Goal: Task Accomplishment & Management: Use online tool/utility

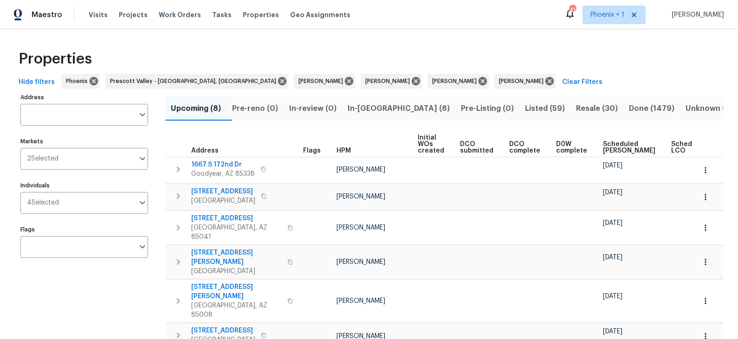
click at [525, 108] on span "Listed (59)" at bounding box center [545, 108] width 40 height 13
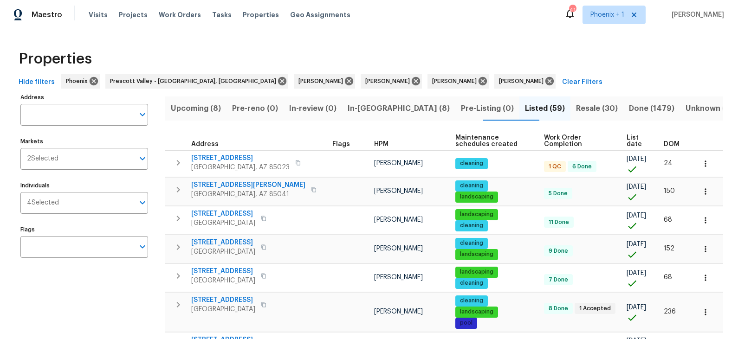
click at [628, 139] on span "List date" at bounding box center [636, 141] width 21 height 13
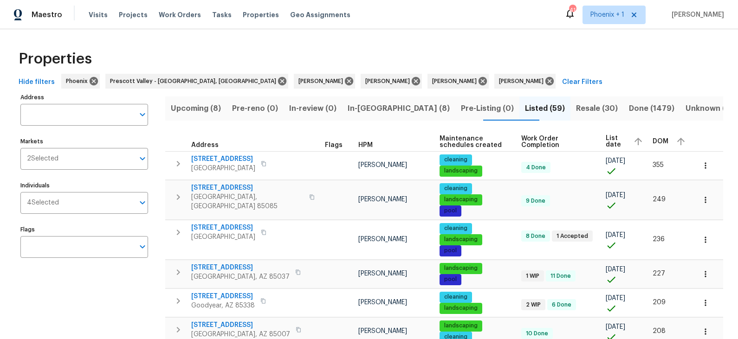
click at [612, 138] on span "List date" at bounding box center [615, 141] width 20 height 13
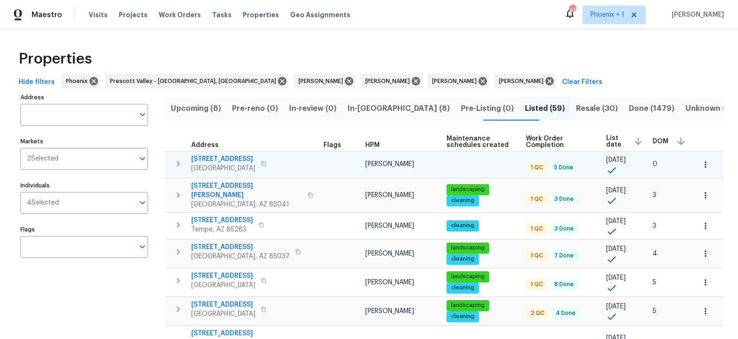
click at [225, 159] on span "2409 N 125th Dr" at bounding box center [223, 159] width 64 height 9
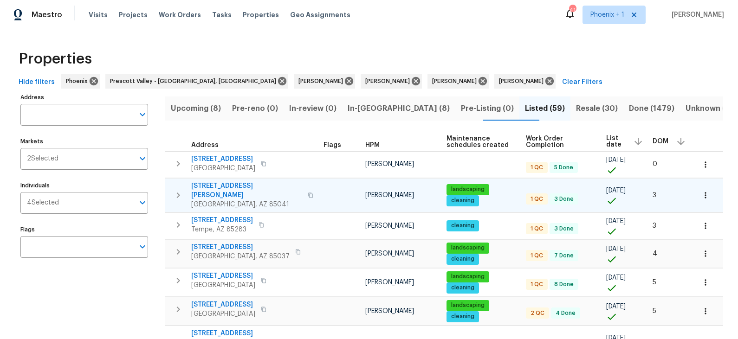
click at [228, 187] on span "3433 W Chambers St" at bounding box center [246, 190] width 111 height 19
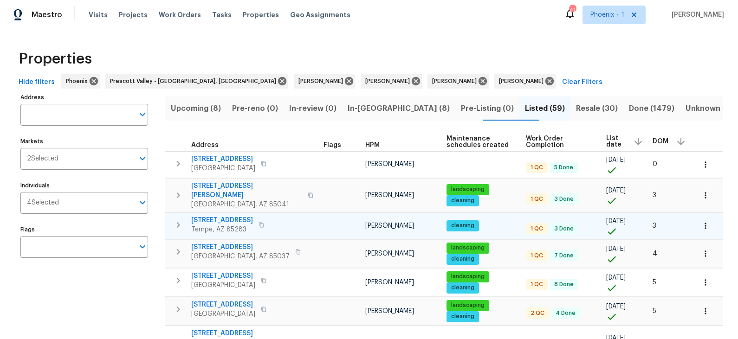
click at [225, 216] on span "334 W Lodge Dr" at bounding box center [222, 220] width 62 height 9
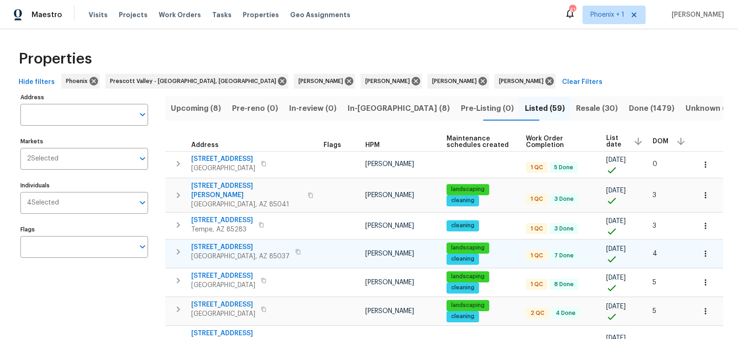
click at [223, 243] on span "8920 W Monterey Way" at bounding box center [240, 247] width 98 height 9
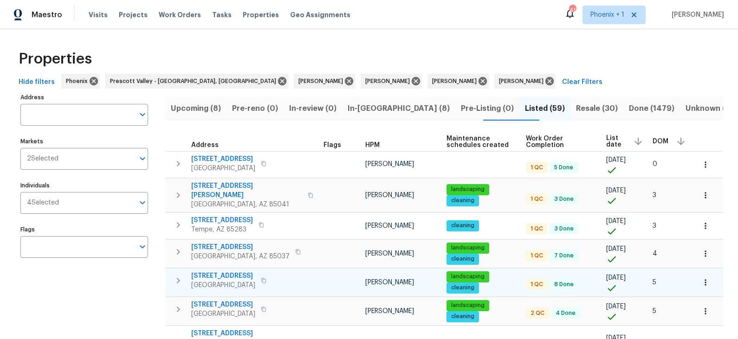
click at [221, 271] on span "6547 N 73rd Dr" at bounding box center [223, 275] width 64 height 9
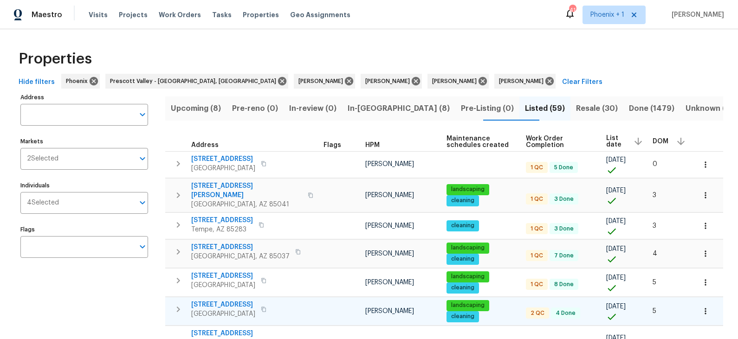
click at [224, 300] on span "10933 W Vista Ave" at bounding box center [223, 304] width 64 height 9
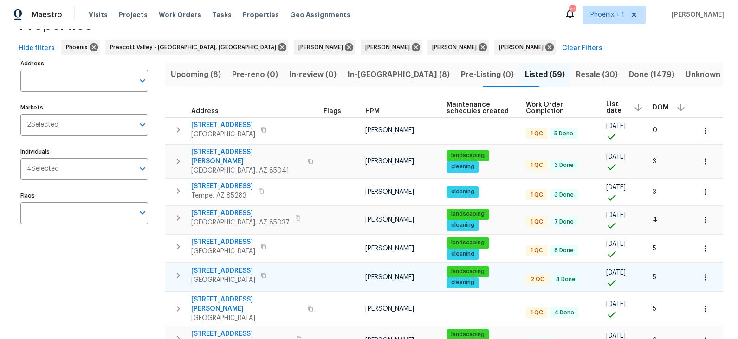
scroll to position [34, 0]
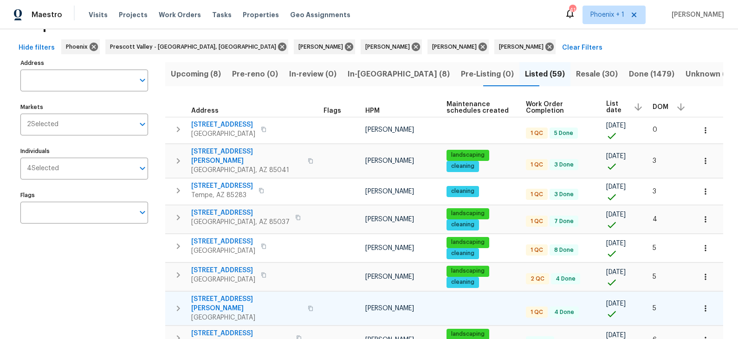
click at [225, 295] on span "1623 N Beverly" at bounding box center [246, 304] width 111 height 19
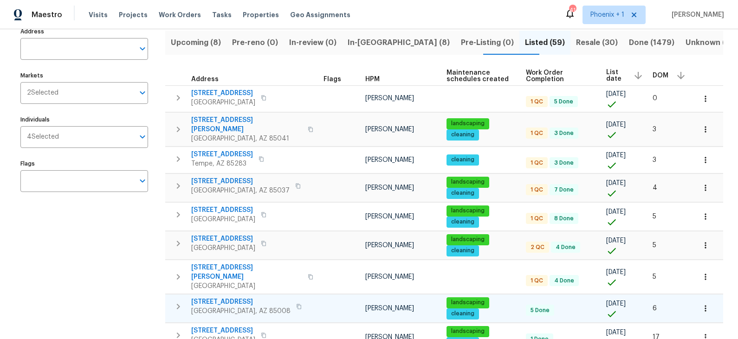
scroll to position [68, 0]
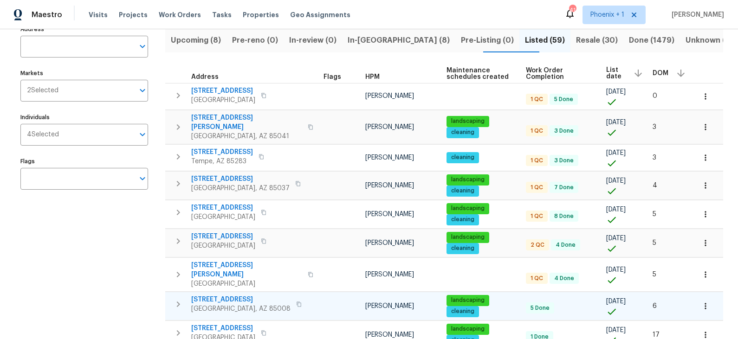
click at [227, 295] on span "3517 E Cypress St" at bounding box center [240, 299] width 99 height 9
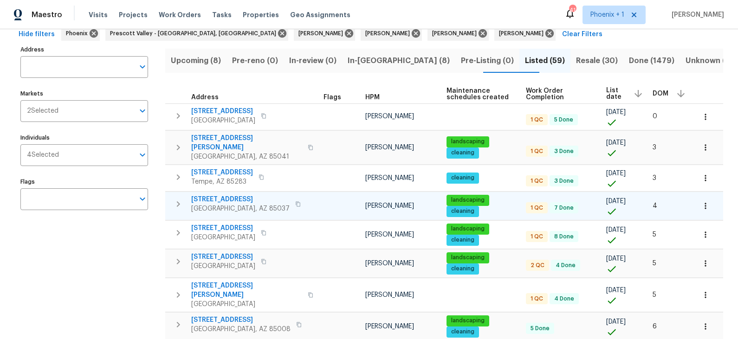
scroll to position [0, 0]
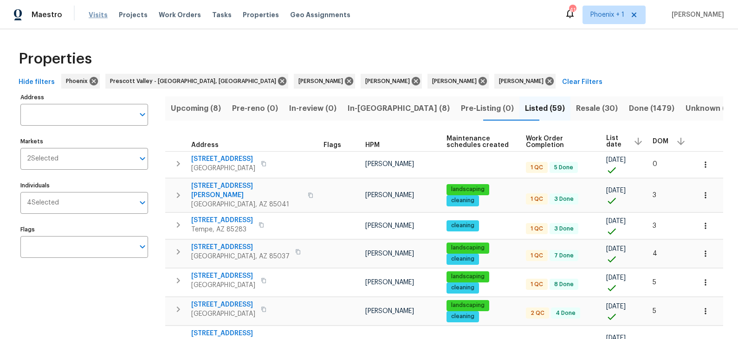
click at [94, 13] on span "Visits" at bounding box center [98, 14] width 19 height 9
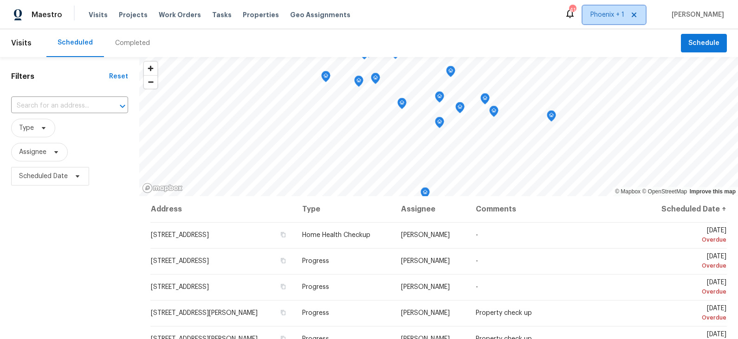
click at [615, 14] on span "Phoenix + 1" at bounding box center [607, 14] width 34 height 9
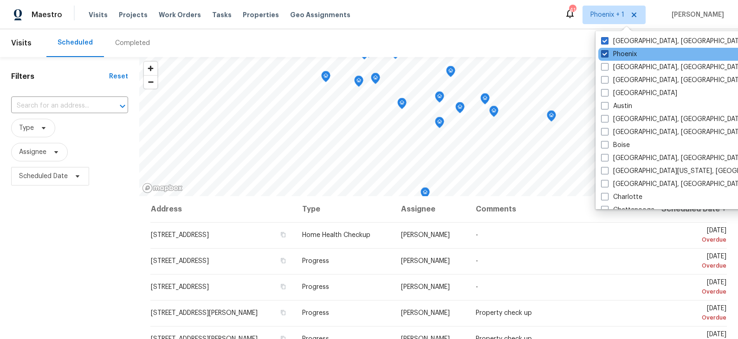
click at [618, 52] on label "Phoenix" at bounding box center [619, 54] width 36 height 9
click at [607, 52] on input "Phoenix" at bounding box center [604, 53] width 6 height 6
checkbox input "false"
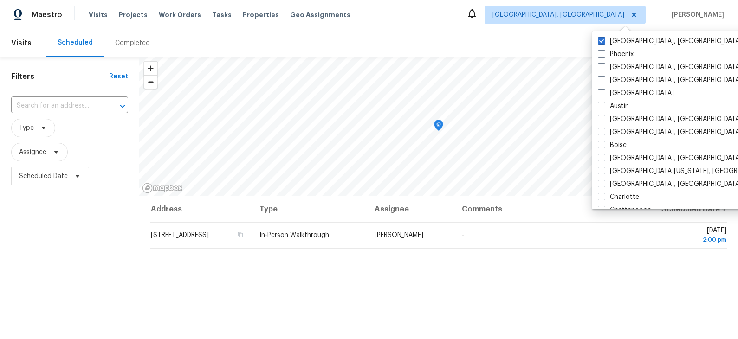
click at [273, 281] on div "Address Type Assignee Comments Scheduled Date ↑ 6345 E Sunset Ln, Prescott Vall…" at bounding box center [438, 331] width 599 height 271
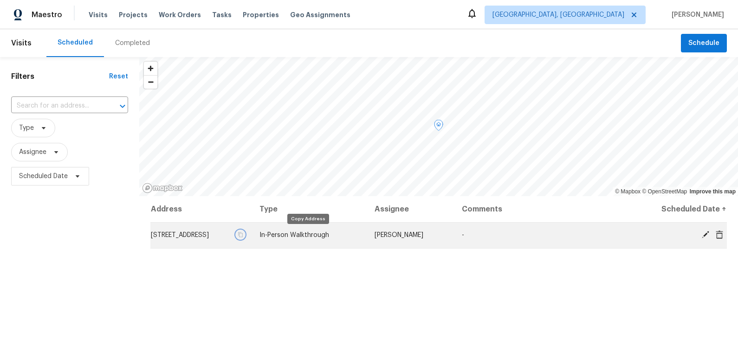
click at [243, 234] on icon "button" at bounding box center [241, 235] width 6 height 6
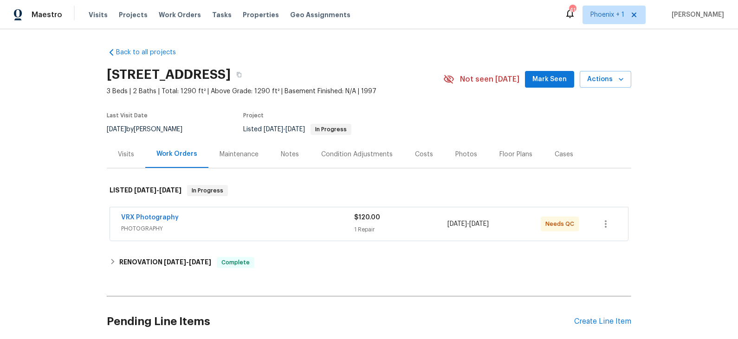
click at [460, 156] on div "Photos" at bounding box center [466, 154] width 22 height 9
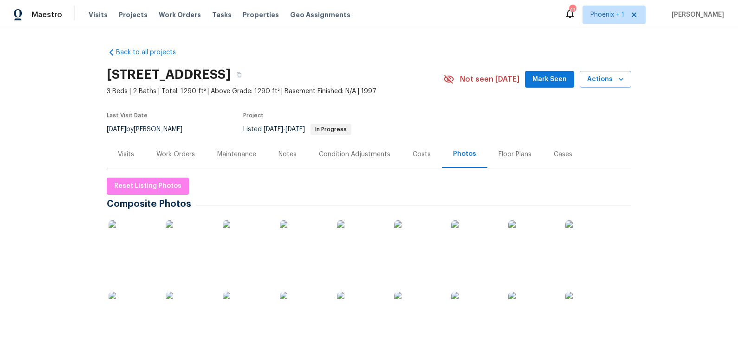
click at [140, 238] on img at bounding box center [132, 243] width 46 height 46
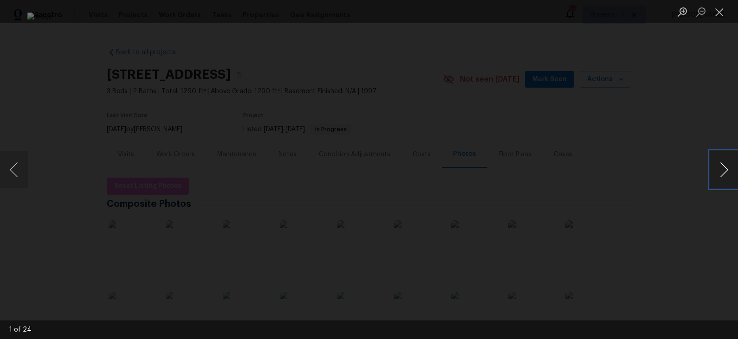
click at [663, 170] on button "Next image" at bounding box center [724, 169] width 28 height 37
click at [663, 172] on button "Next image" at bounding box center [724, 169] width 28 height 37
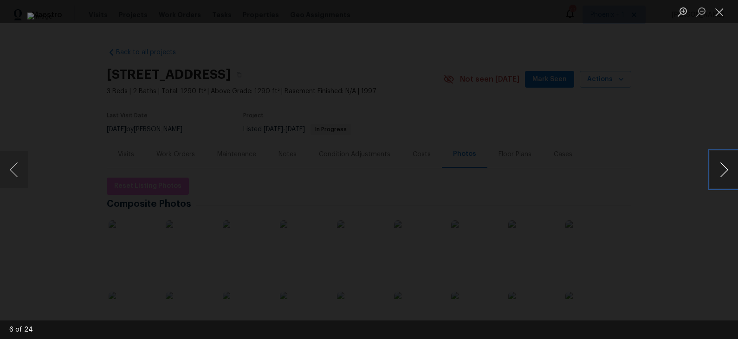
click at [663, 172] on button "Next image" at bounding box center [724, 169] width 28 height 37
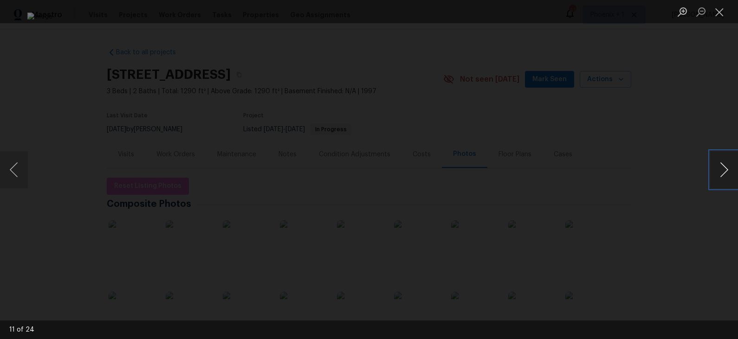
click at [663, 172] on button "Next image" at bounding box center [724, 169] width 28 height 37
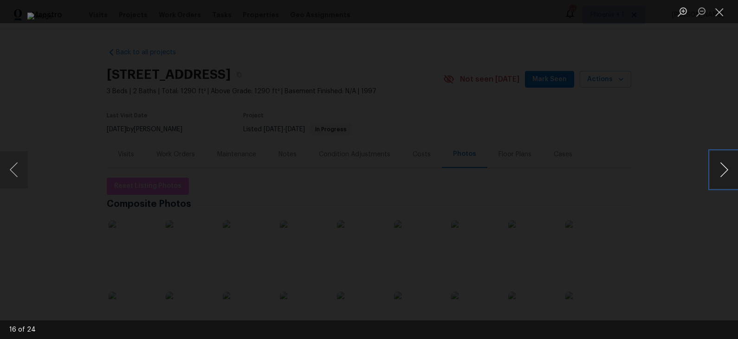
click at [663, 172] on button "Next image" at bounding box center [724, 169] width 28 height 37
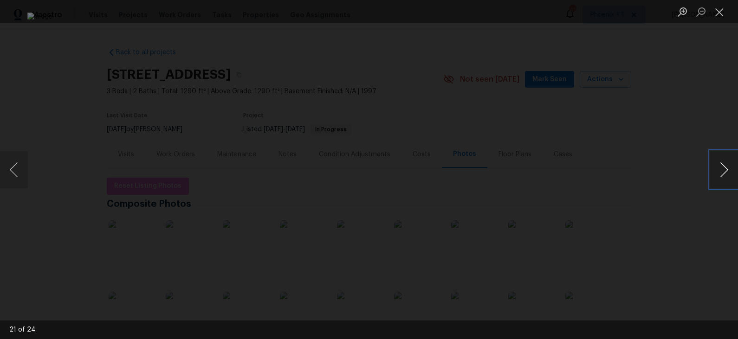
click at [663, 172] on button "Next image" at bounding box center [724, 169] width 28 height 37
click at [663, 153] on div "Lightbox" at bounding box center [369, 169] width 738 height 339
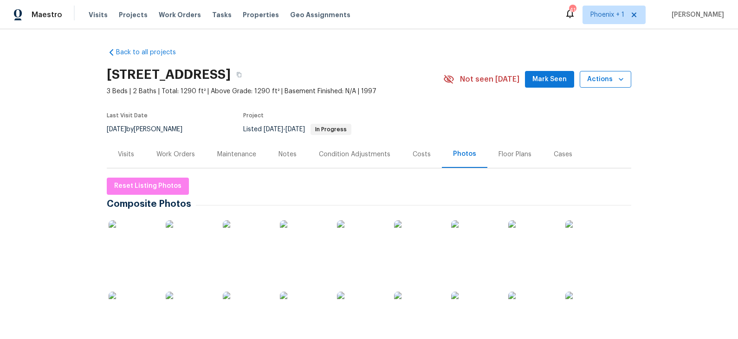
click at [612, 78] on span "Actions" at bounding box center [605, 80] width 37 height 12
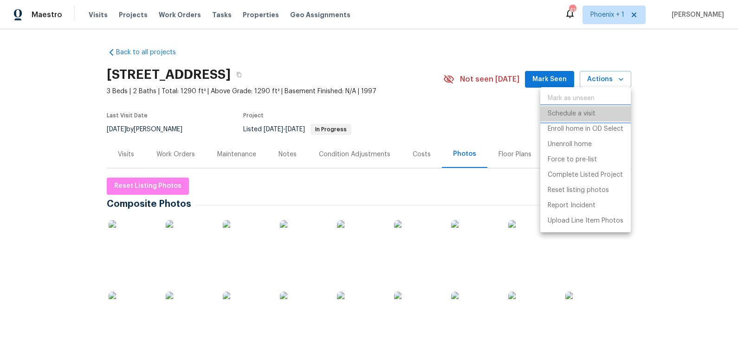
click at [573, 114] on p "Schedule a visit" at bounding box center [571, 114] width 48 height 10
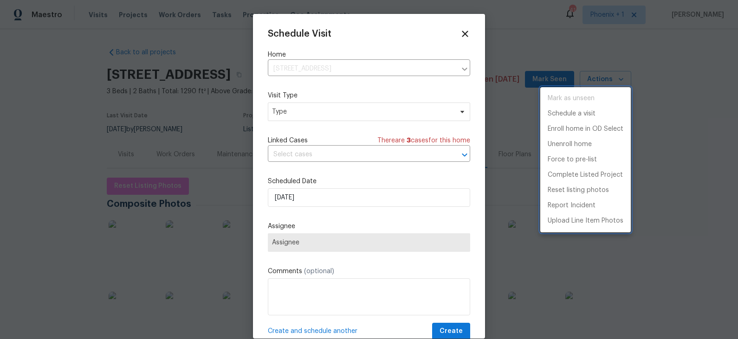
click at [333, 113] on div at bounding box center [369, 169] width 738 height 339
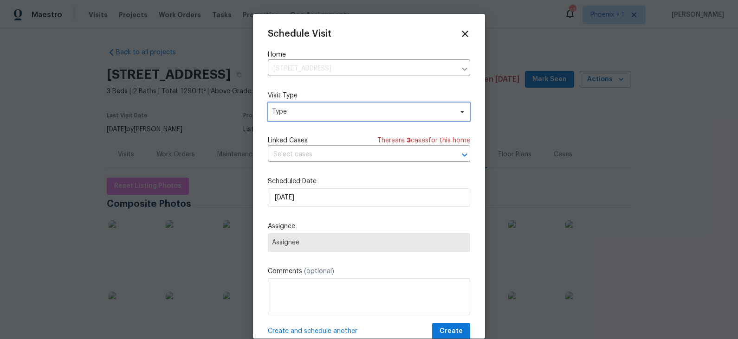
click at [333, 113] on span "Type" at bounding box center [362, 111] width 180 height 9
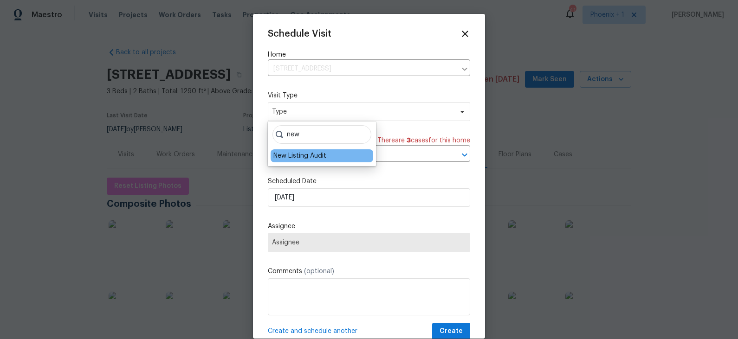
type input "new"
click at [308, 158] on div "New Listing Audit" at bounding box center [299, 155] width 53 height 9
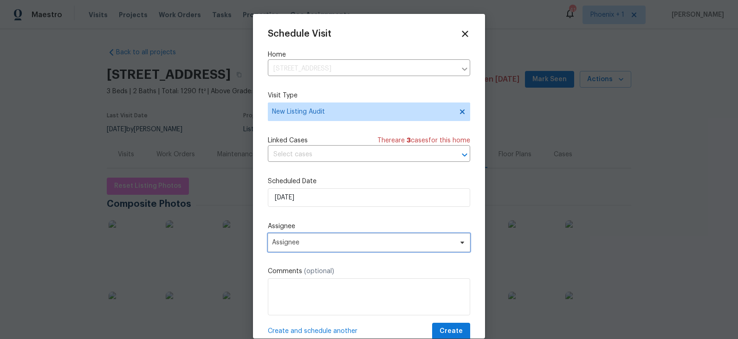
click at [309, 244] on span "Assignee" at bounding box center [363, 242] width 182 height 7
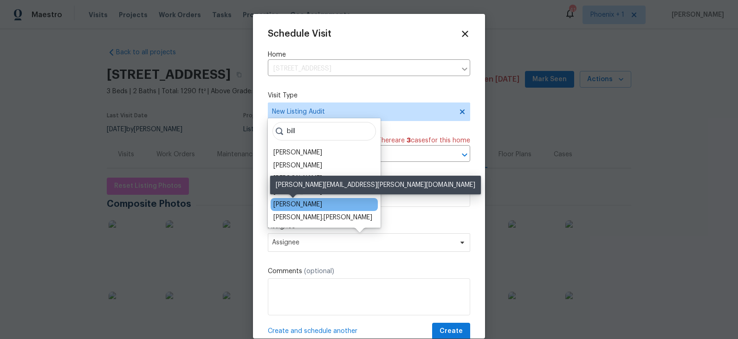
type input "bill"
click at [299, 202] on div "[PERSON_NAME]" at bounding box center [297, 204] width 49 height 9
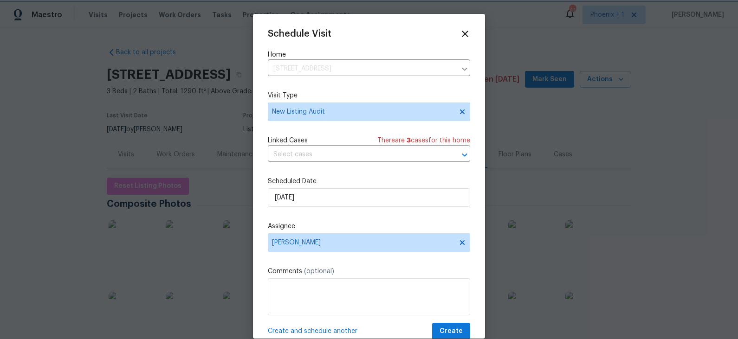
scroll to position [17, 0]
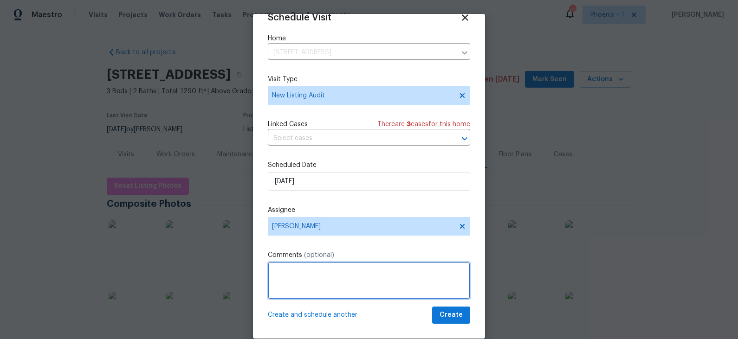
click at [371, 287] on textarea at bounding box center [369, 280] width 202 height 37
type textarea "Remote audit"
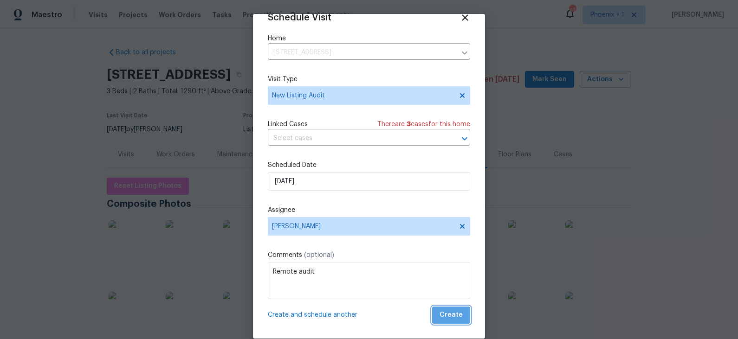
click at [457, 305] on span "Create" at bounding box center [450, 315] width 23 height 12
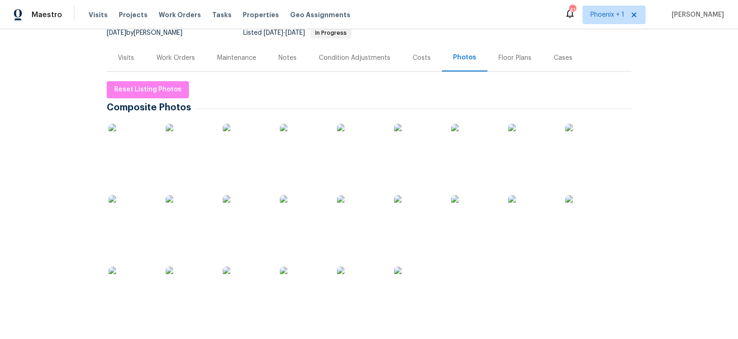
scroll to position [97, 0]
click at [409, 152] on img at bounding box center [417, 146] width 46 height 46
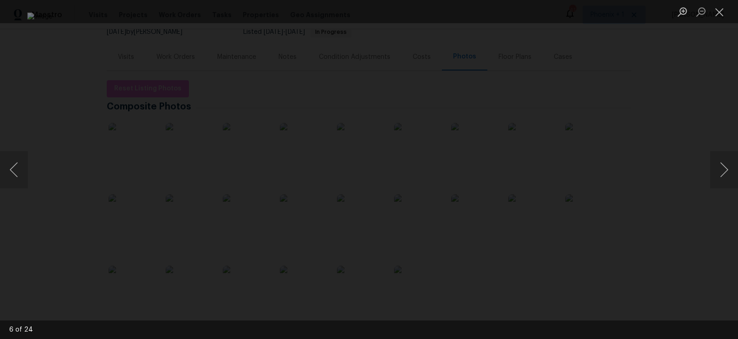
click at [89, 87] on div "Lightbox" at bounding box center [369, 169] width 738 height 339
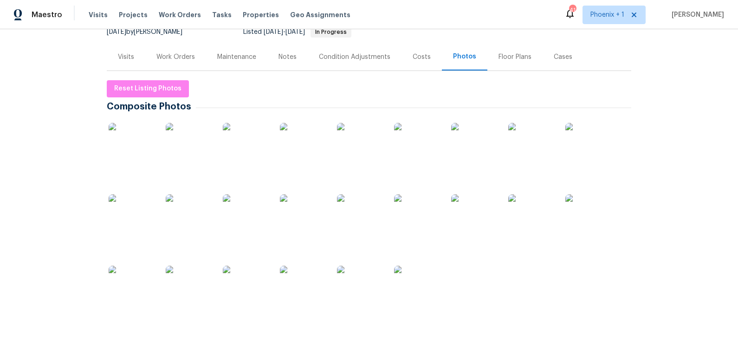
click at [127, 56] on div "Visits" at bounding box center [126, 56] width 16 height 9
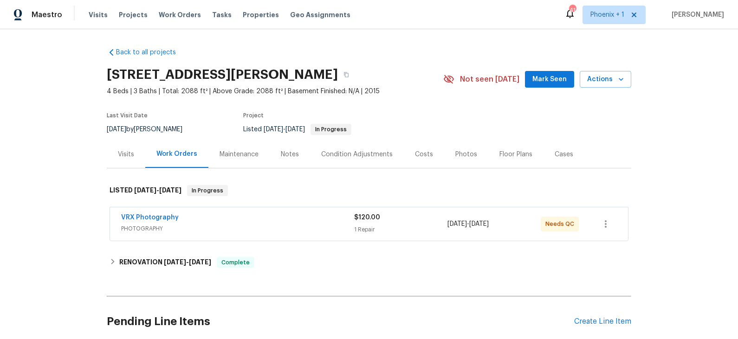
click at [456, 155] on div "Photos" at bounding box center [466, 154] width 22 height 9
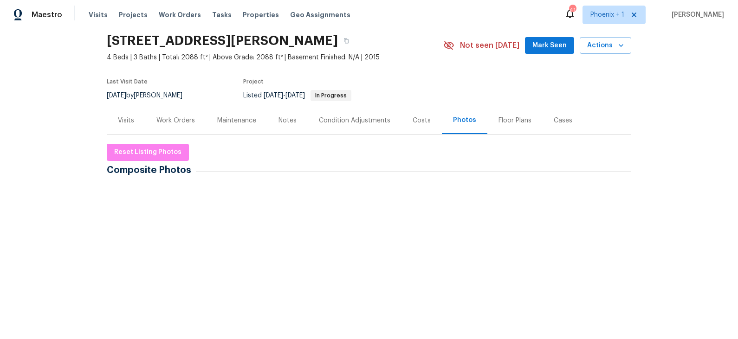
scroll to position [37, 0]
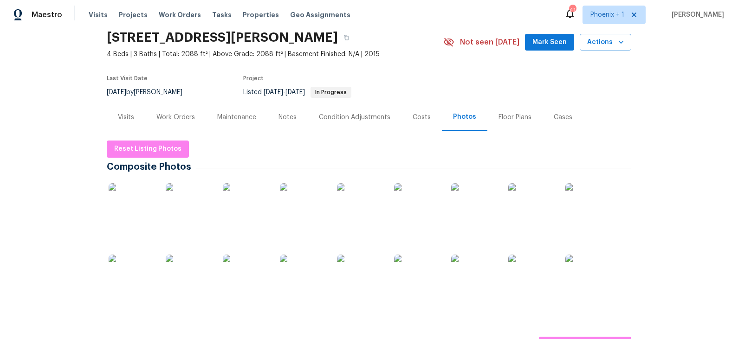
click at [137, 201] on img at bounding box center [132, 206] width 46 height 46
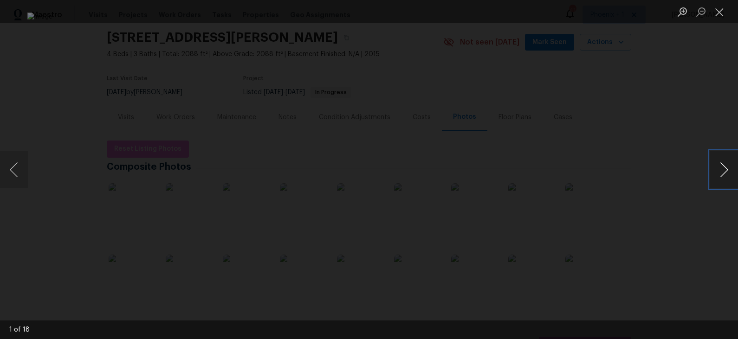
click at [663, 174] on button "Next image" at bounding box center [724, 169] width 28 height 37
click at [663, 168] on button "Next image" at bounding box center [724, 169] width 28 height 37
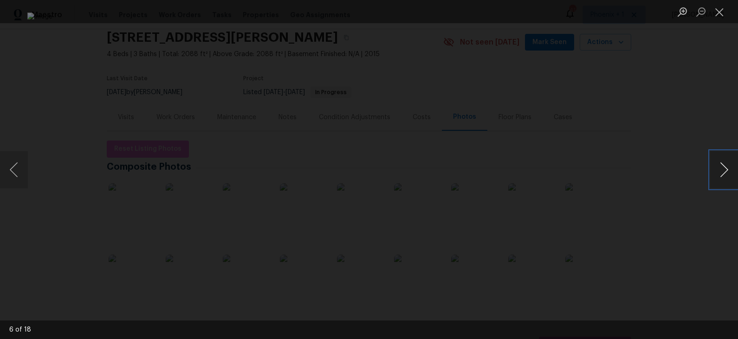
click at [663, 168] on button "Next image" at bounding box center [724, 169] width 28 height 37
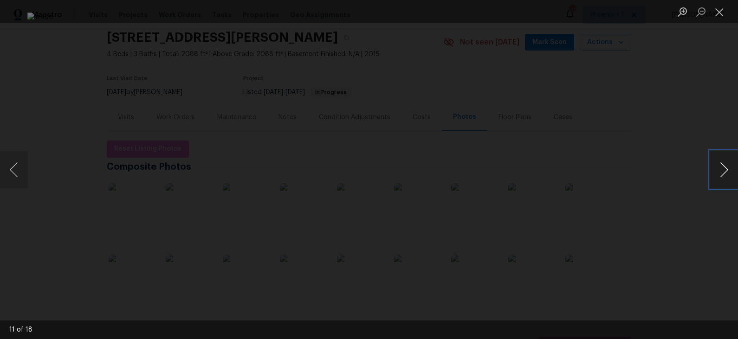
click at [663, 168] on button "Next image" at bounding box center [724, 169] width 28 height 37
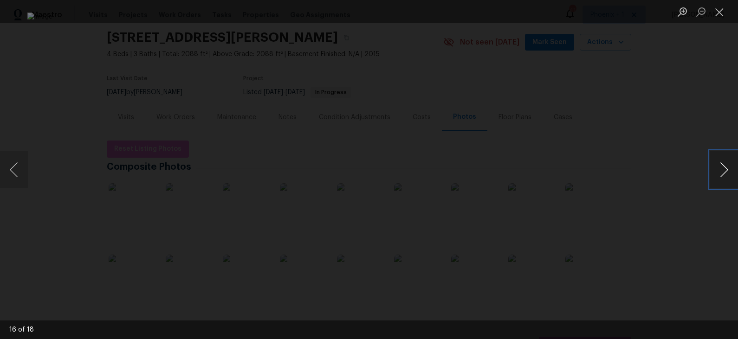
click at [663, 168] on button "Next image" at bounding box center [724, 169] width 28 height 37
click at [663, 167] on button "Next image" at bounding box center [724, 169] width 28 height 37
click at [643, 177] on div "Lightbox" at bounding box center [369, 169] width 738 height 339
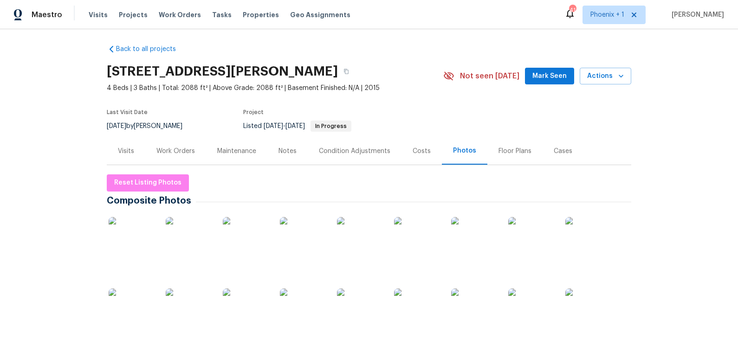
scroll to position [0, 0]
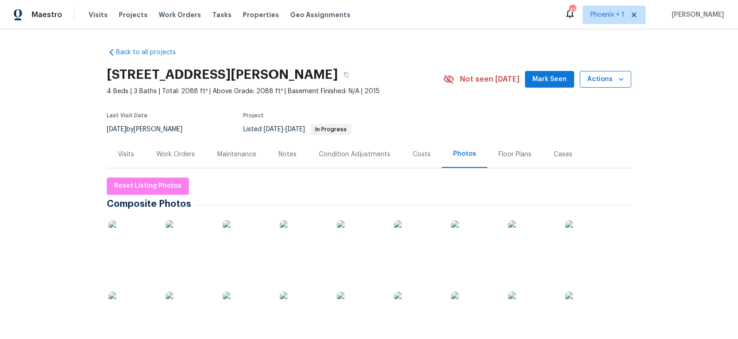
click at [608, 78] on span "Actions" at bounding box center [605, 80] width 37 height 12
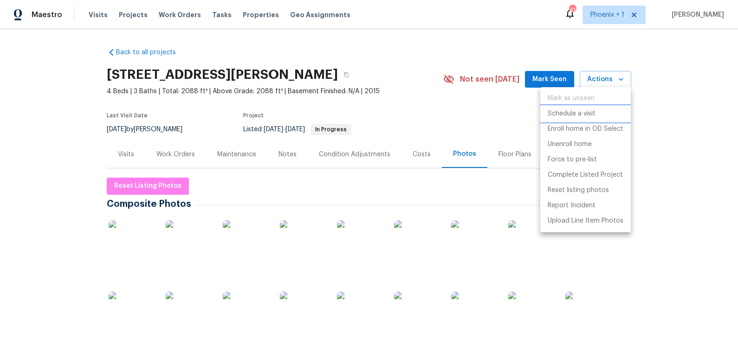
click at [580, 114] on p "Schedule a visit" at bounding box center [571, 114] width 48 height 10
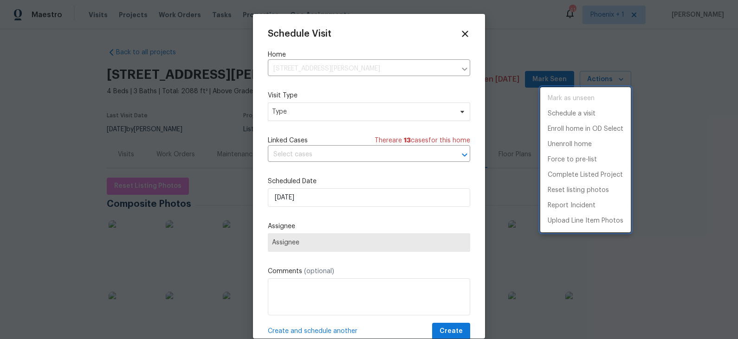
click at [330, 121] on div at bounding box center [369, 169] width 738 height 339
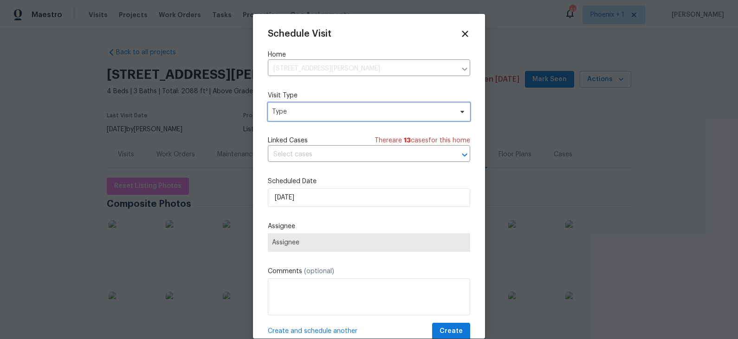
click at [331, 116] on span "Type" at bounding box center [362, 111] width 180 height 9
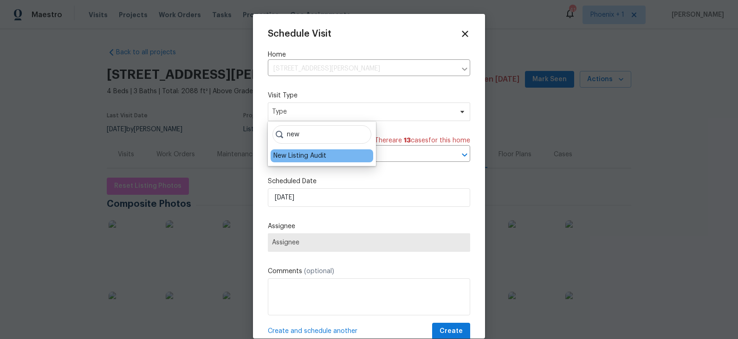
type input "new"
click at [316, 152] on div "New Listing Audit" at bounding box center [299, 155] width 53 height 9
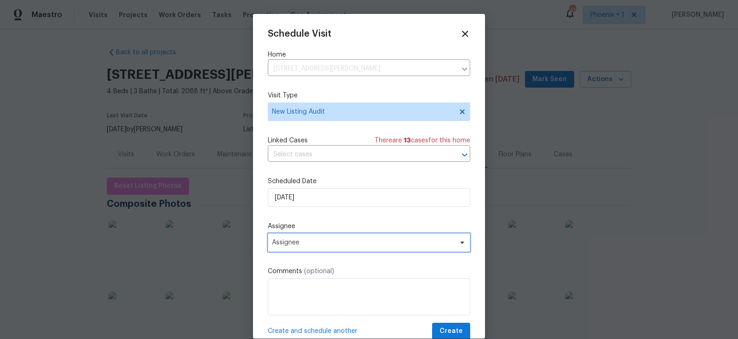
click at [308, 242] on span "Assignee" at bounding box center [363, 242] width 182 height 7
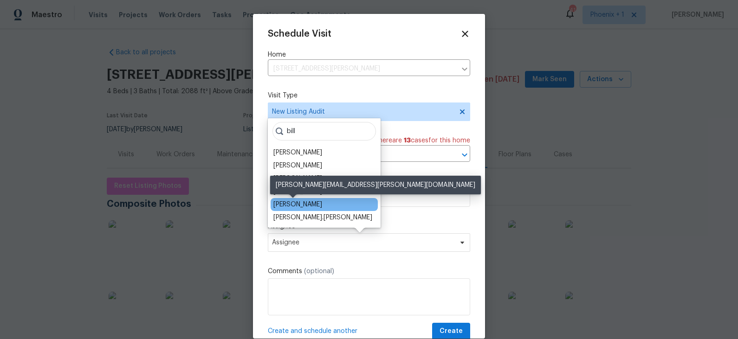
type input "bill"
click at [300, 202] on div "[PERSON_NAME]" at bounding box center [297, 204] width 49 height 9
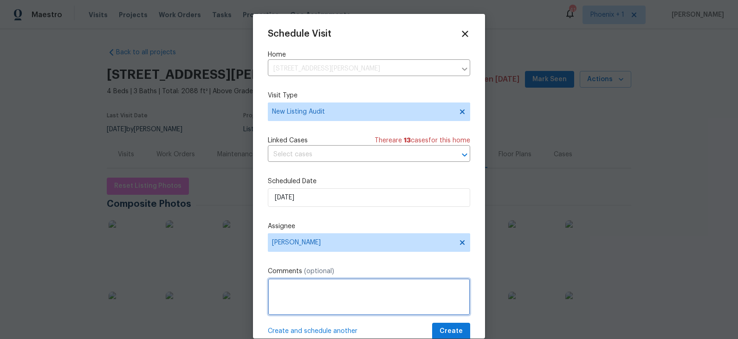
click at [313, 290] on textarea at bounding box center [369, 296] width 202 height 37
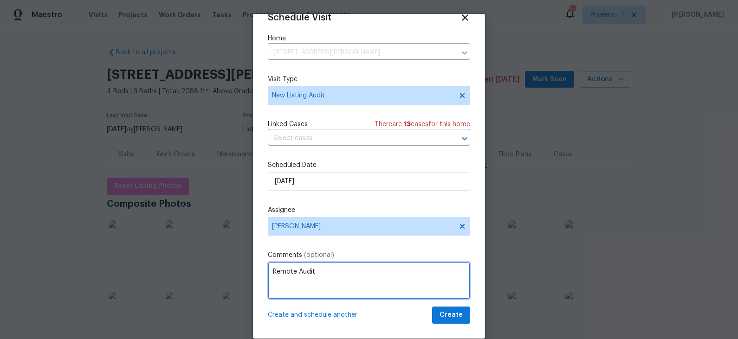
type textarea "Remote Audit"
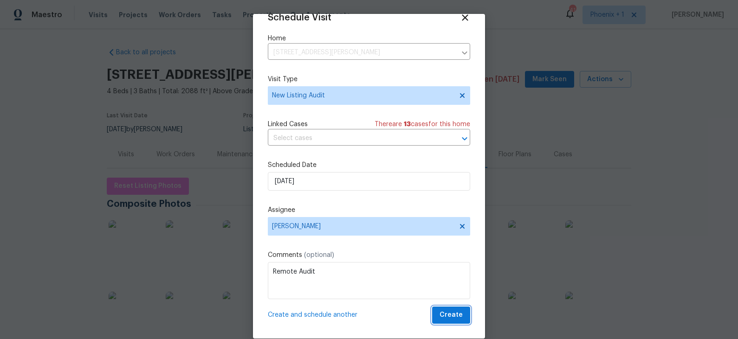
click at [448, 305] on span "Create" at bounding box center [450, 315] width 23 height 12
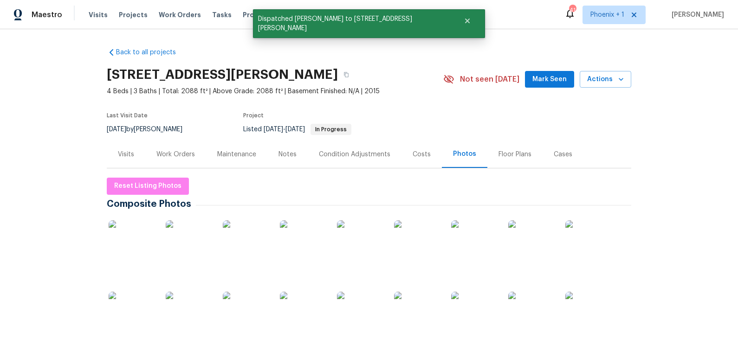
click at [422, 157] on div "Costs" at bounding box center [421, 154] width 18 height 9
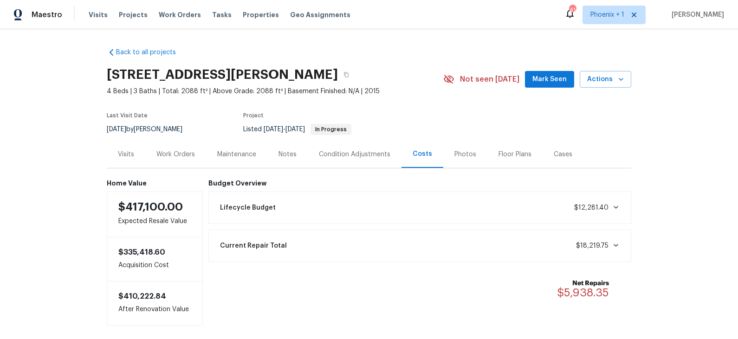
click at [130, 150] on div "Visits" at bounding box center [126, 154] width 16 height 9
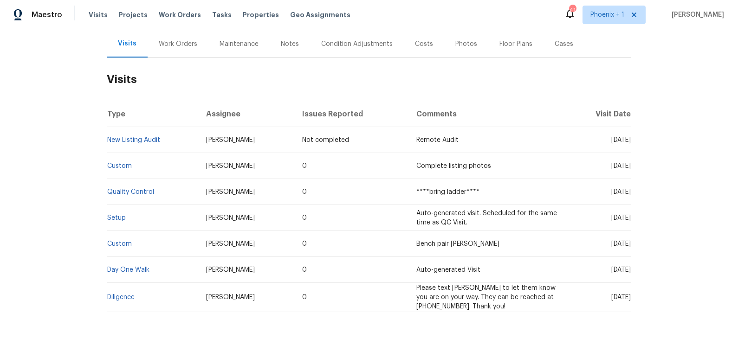
scroll to position [146, 0]
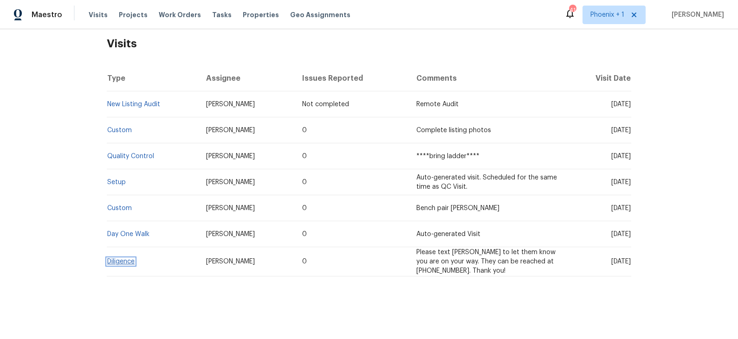
click at [126, 262] on link "Diligence" at bounding box center [120, 261] width 27 height 6
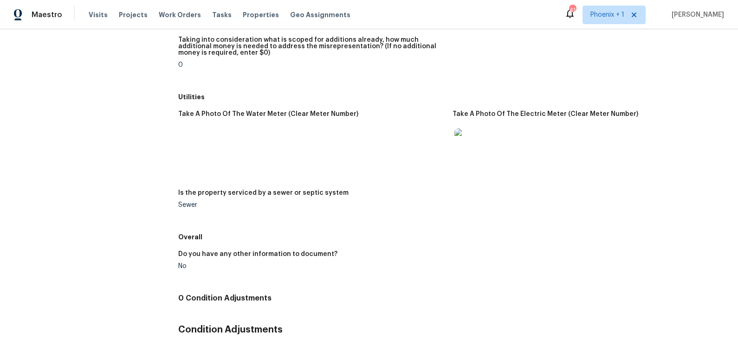
scroll to position [1237, 0]
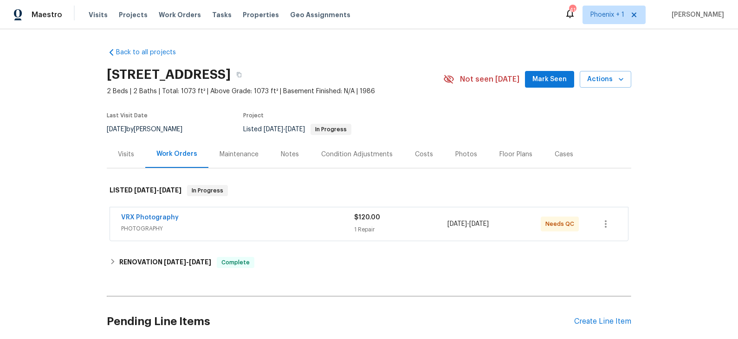
click at [460, 155] on div "Photos" at bounding box center [466, 154] width 22 height 9
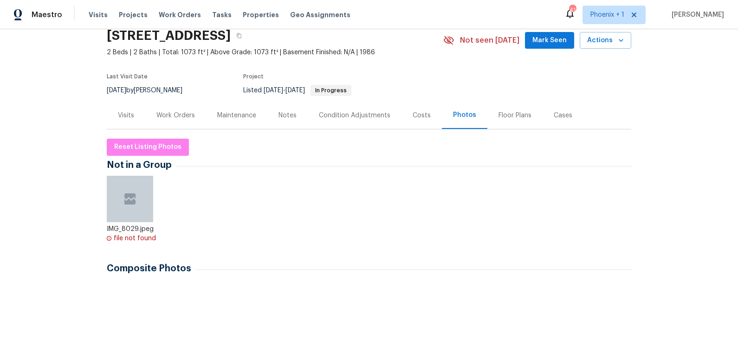
scroll to position [59, 0]
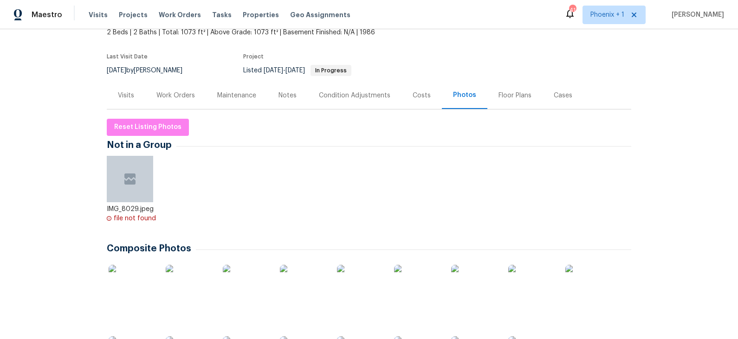
click at [129, 285] on img at bounding box center [132, 288] width 46 height 46
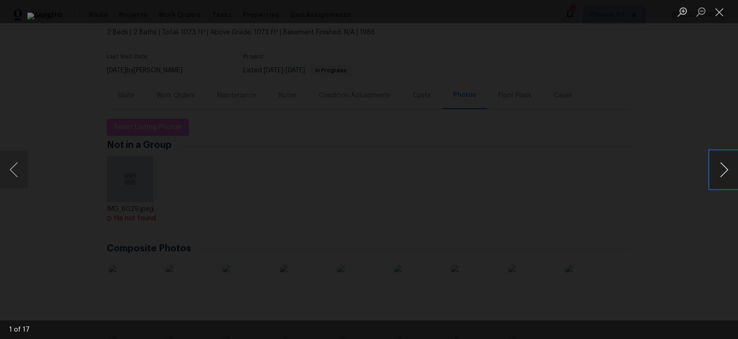
click at [663, 167] on button "Next image" at bounding box center [724, 169] width 28 height 37
click at [663, 168] on button "Next image" at bounding box center [724, 169] width 28 height 37
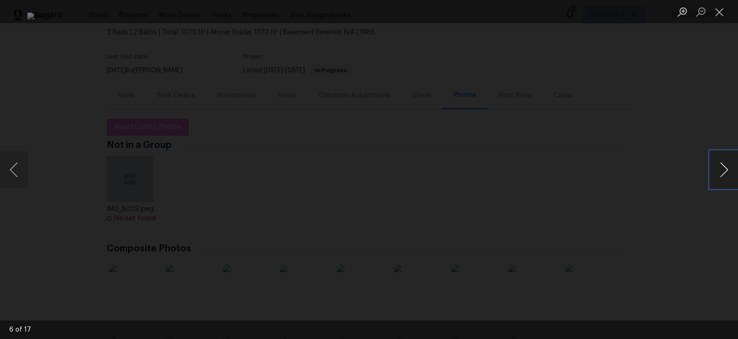
click at [663, 168] on button "Next image" at bounding box center [724, 169] width 28 height 37
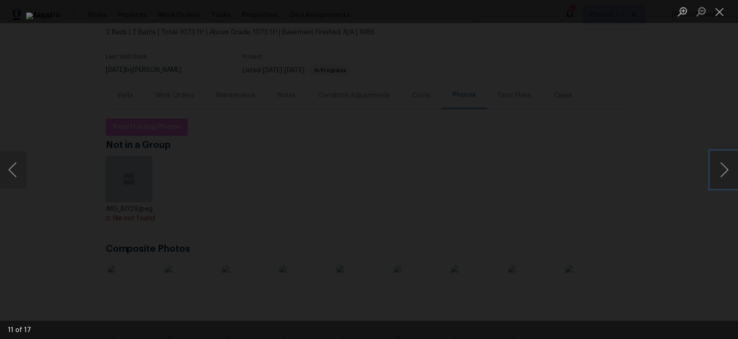
scroll to position [0, 0]
click at [663, 173] on button "Next image" at bounding box center [724, 169] width 28 height 37
click at [663, 168] on button "Next image" at bounding box center [724, 169] width 28 height 37
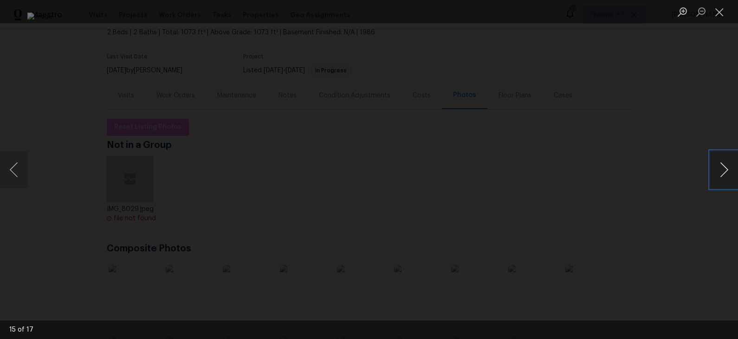
click at [663, 168] on button "Next image" at bounding box center [724, 169] width 28 height 37
click at [641, 187] on div "Lightbox" at bounding box center [369, 169] width 738 height 339
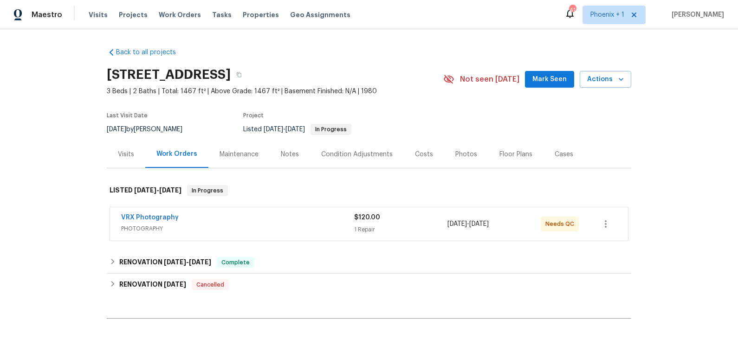
click at [455, 154] on div "Photos" at bounding box center [466, 154] width 22 height 9
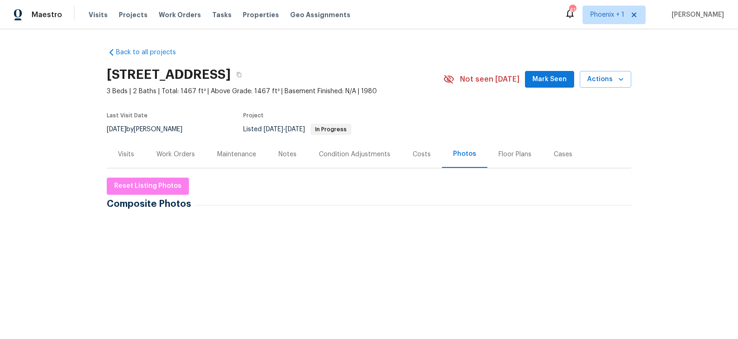
scroll to position [35, 0]
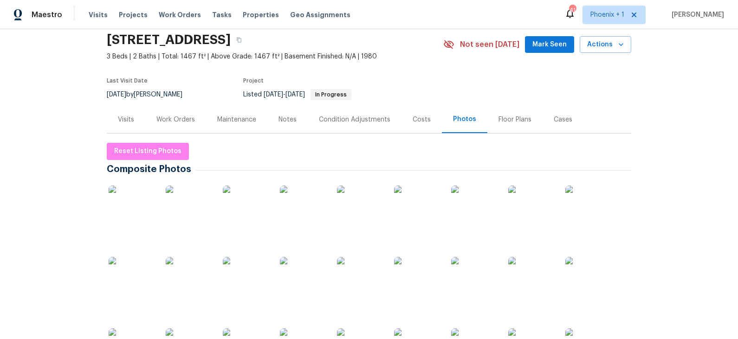
click at [140, 209] on img at bounding box center [132, 209] width 46 height 46
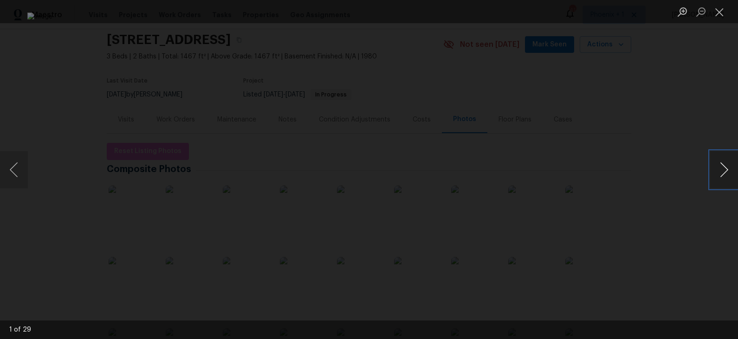
click at [663, 170] on button "Next image" at bounding box center [724, 169] width 28 height 37
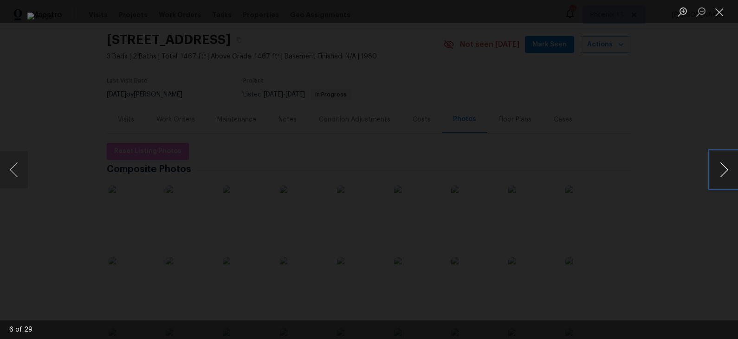
click at [663, 170] on button "Next image" at bounding box center [724, 169] width 28 height 37
click at [663, 171] on button "Next image" at bounding box center [724, 169] width 28 height 37
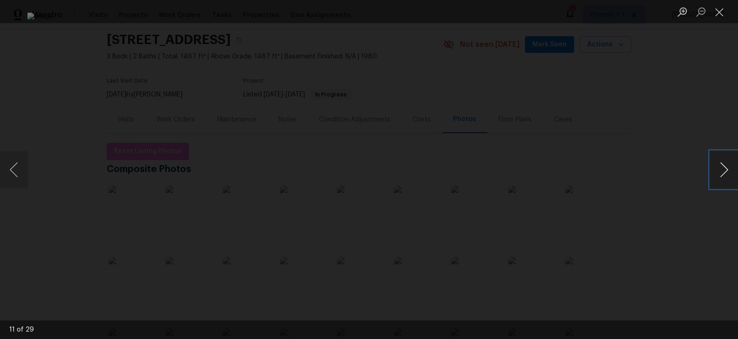
click at [663, 171] on button "Next image" at bounding box center [724, 169] width 28 height 37
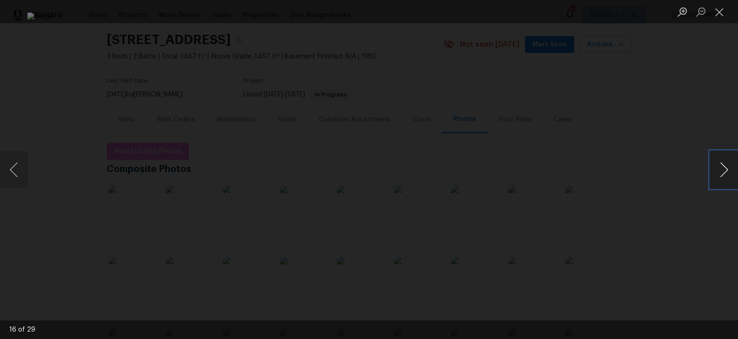
click at [663, 171] on button "Next image" at bounding box center [724, 169] width 28 height 37
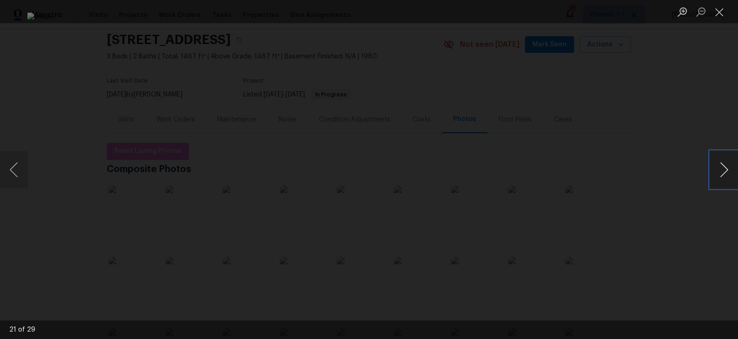
click at [663, 171] on button "Next image" at bounding box center [724, 169] width 28 height 37
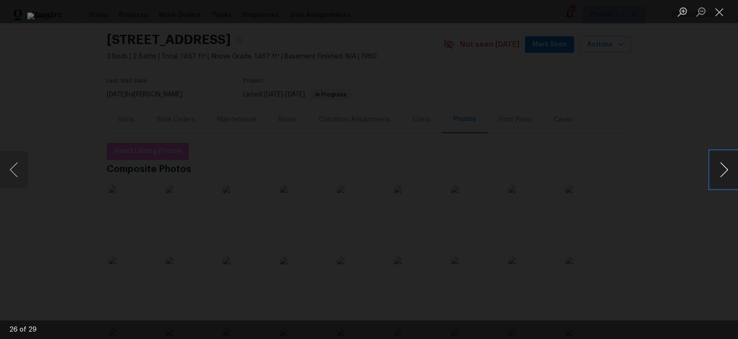
click at [663, 171] on button "Next image" at bounding box center [724, 169] width 28 height 37
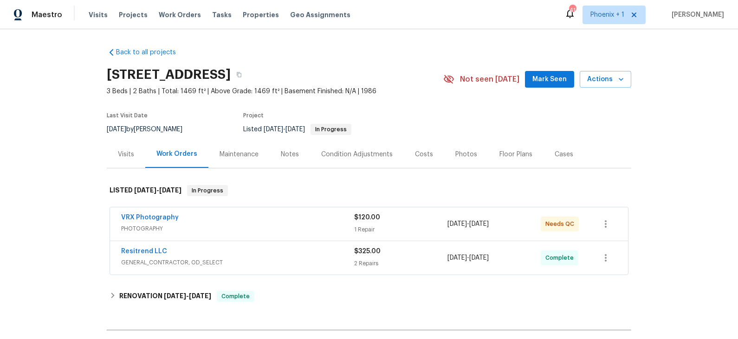
click at [462, 155] on div "Photos" at bounding box center [466, 154] width 22 height 9
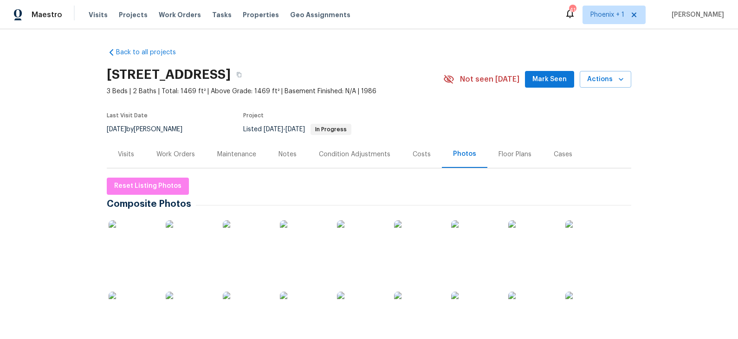
click at [136, 252] on img at bounding box center [132, 243] width 46 height 46
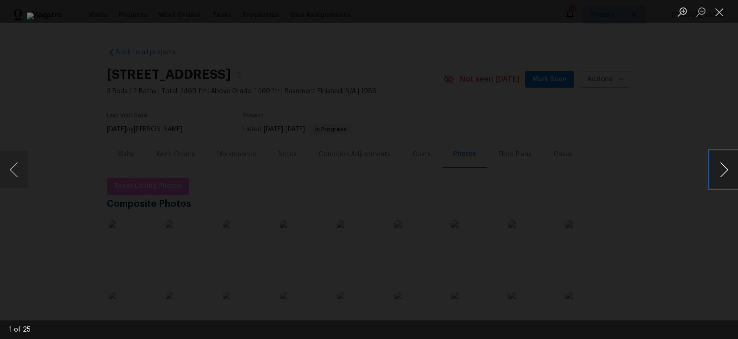
click at [663, 167] on button "Next image" at bounding box center [724, 169] width 28 height 37
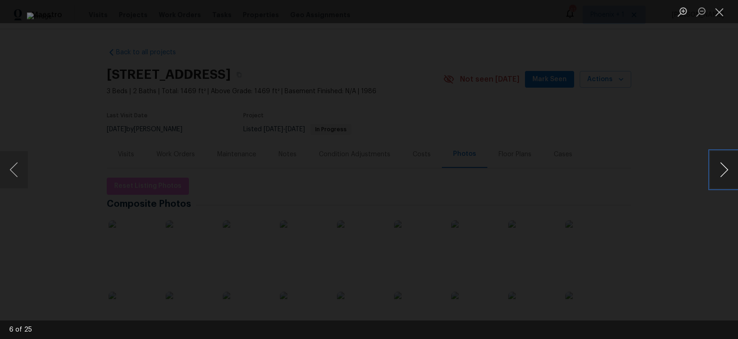
click at [663, 167] on button "Next image" at bounding box center [724, 169] width 28 height 37
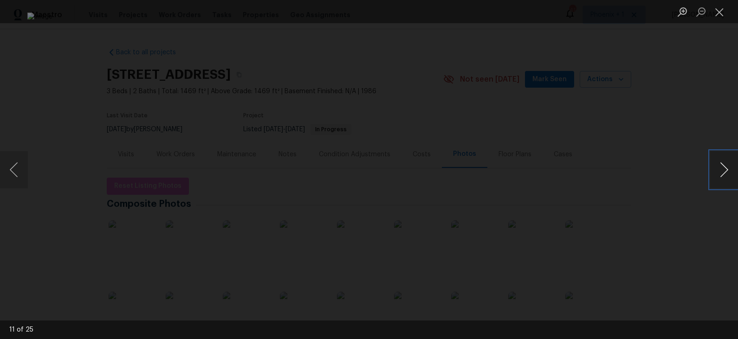
click at [663, 167] on button "Next image" at bounding box center [724, 169] width 28 height 37
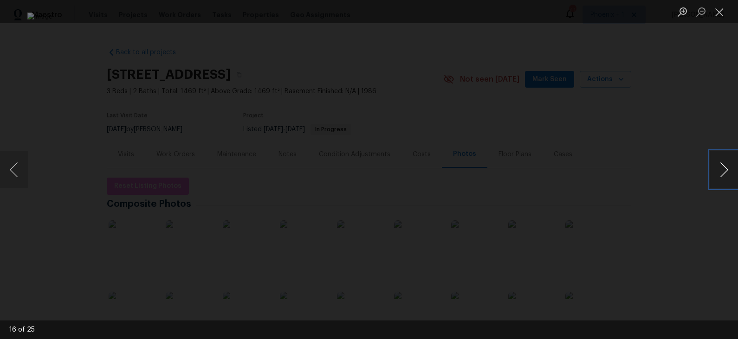
click at [663, 167] on button "Next image" at bounding box center [724, 169] width 28 height 37
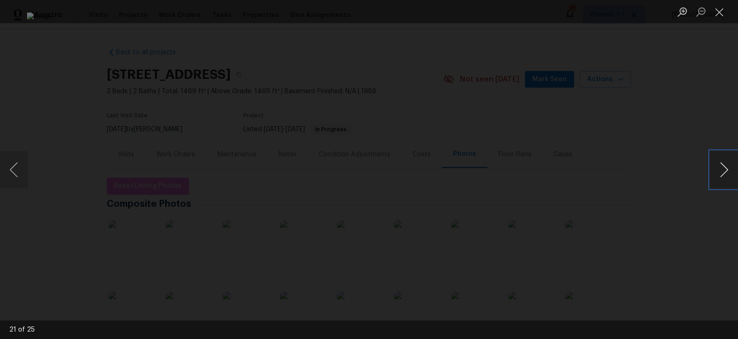
click at [663, 167] on button "Next image" at bounding box center [724, 169] width 28 height 37
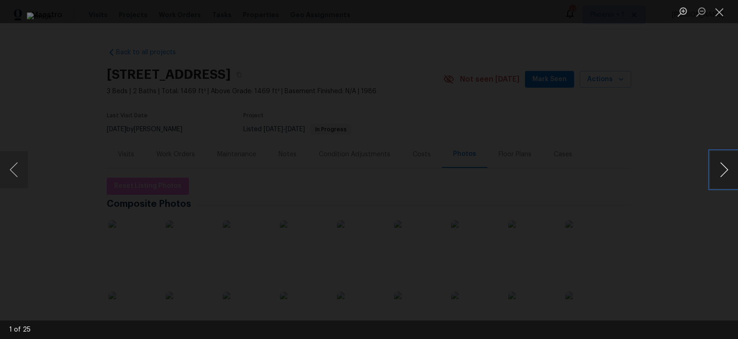
click at [663, 167] on button "Next image" at bounding box center [724, 169] width 28 height 37
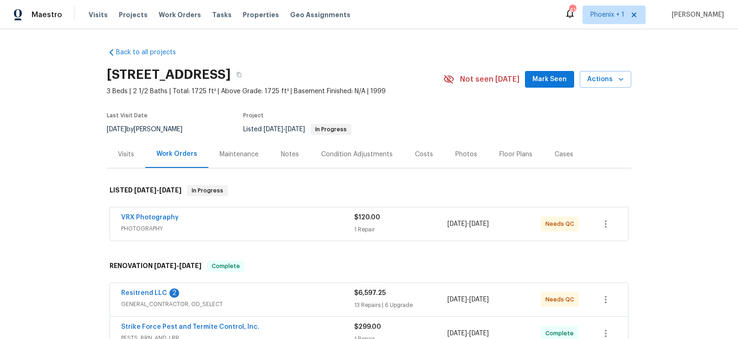
click at [456, 154] on div "Photos" at bounding box center [466, 154] width 22 height 9
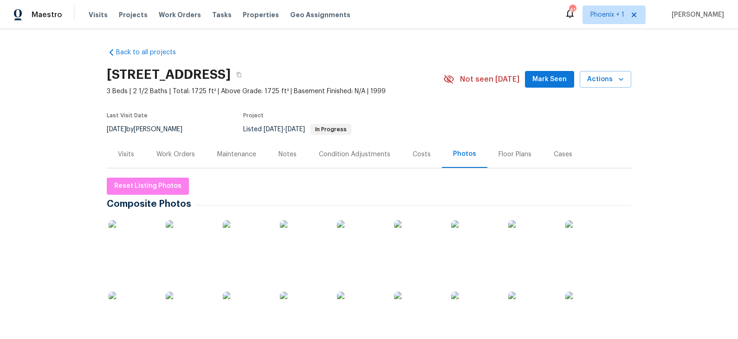
click at [137, 242] on img at bounding box center [132, 243] width 46 height 46
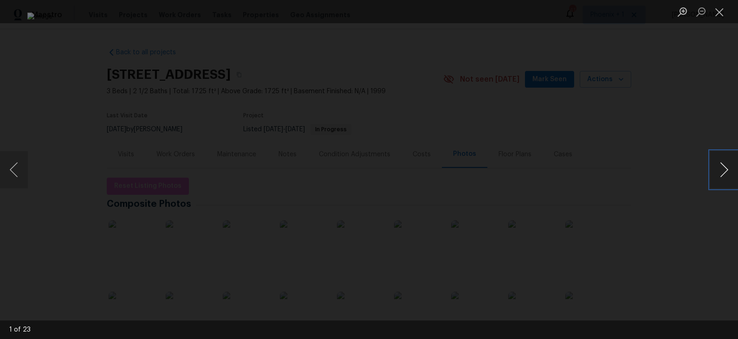
click at [663, 169] on button "Next image" at bounding box center [724, 169] width 28 height 37
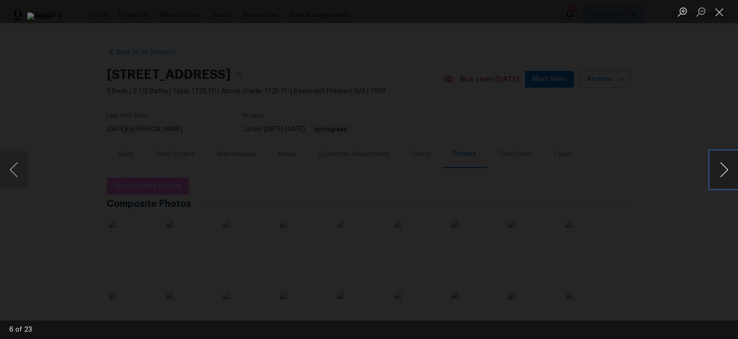
click at [663, 169] on button "Next image" at bounding box center [724, 169] width 28 height 37
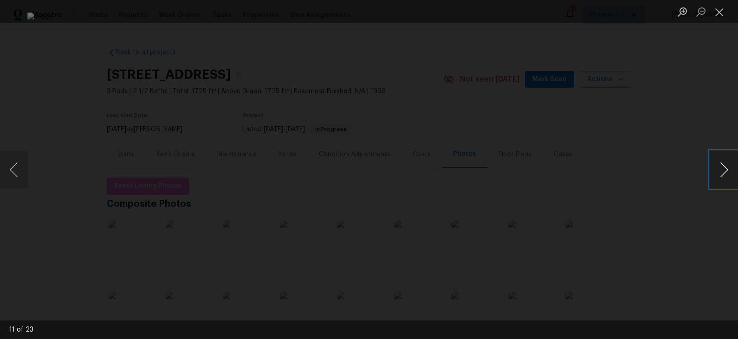
click at [663, 169] on button "Next image" at bounding box center [724, 169] width 28 height 37
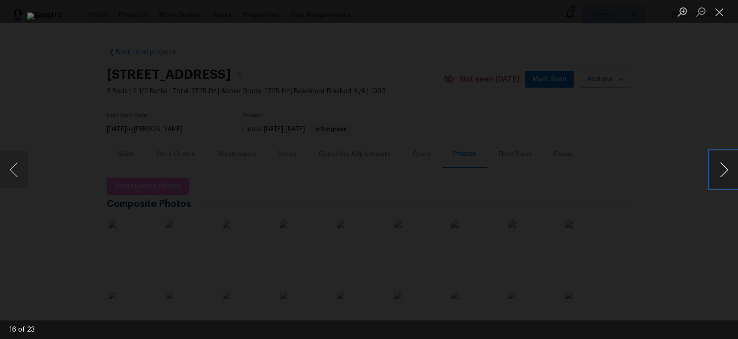
click at [663, 169] on button "Next image" at bounding box center [724, 169] width 28 height 37
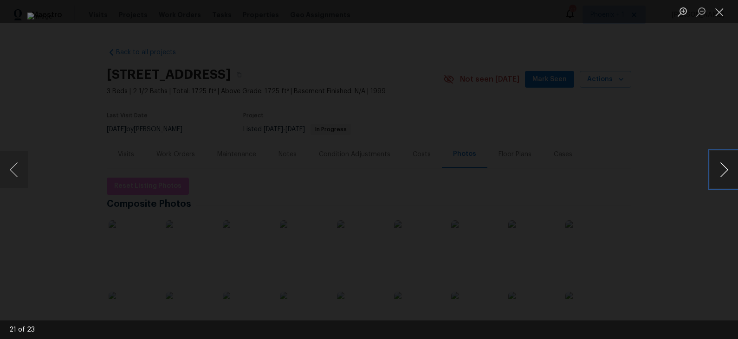
click at [663, 169] on button "Next image" at bounding box center [724, 169] width 28 height 37
click at [663, 187] on div "Lightbox" at bounding box center [369, 169] width 738 height 339
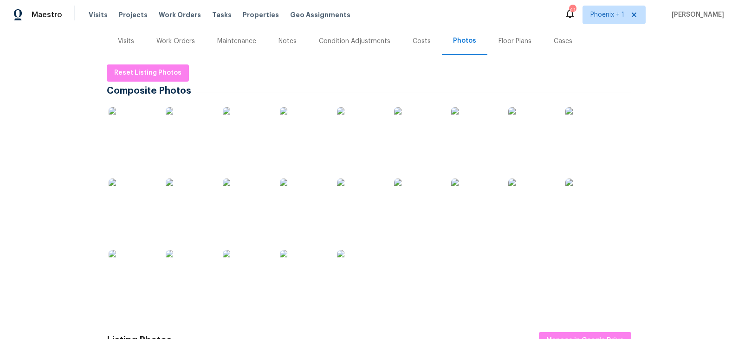
scroll to position [127, 0]
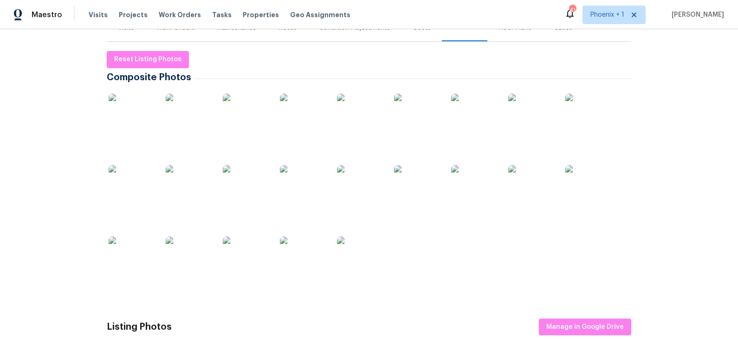
click at [600, 185] on img at bounding box center [588, 188] width 46 height 46
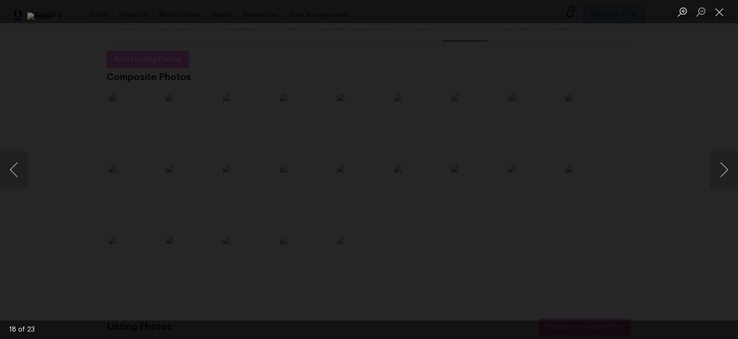
click at [654, 164] on div "Lightbox" at bounding box center [369, 169] width 738 height 339
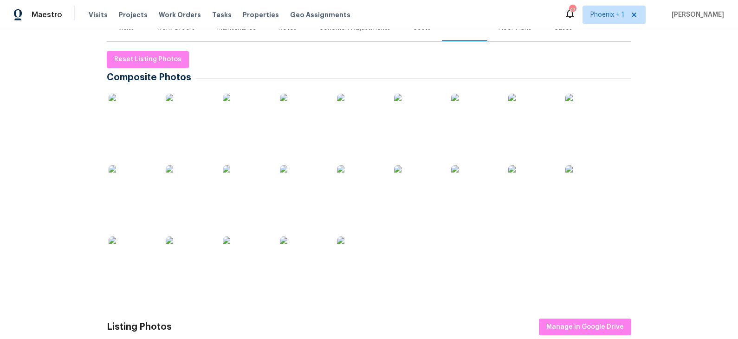
click at [131, 194] on img at bounding box center [132, 188] width 46 height 46
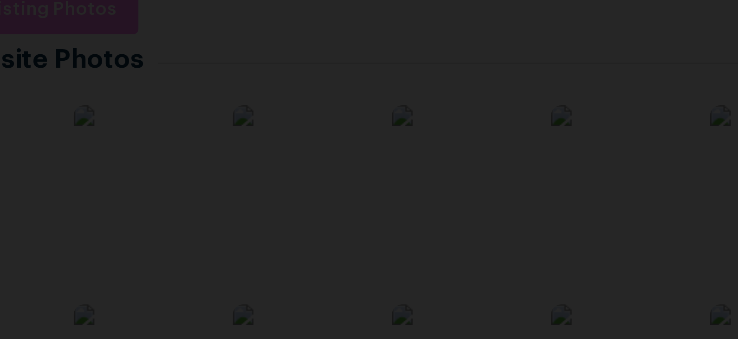
click at [309, 132] on img "Lightbox" at bounding box center [552, 283] width 1845 height 848
click at [314, 147] on img "Lightbox" at bounding box center [554, 311] width 1845 height 848
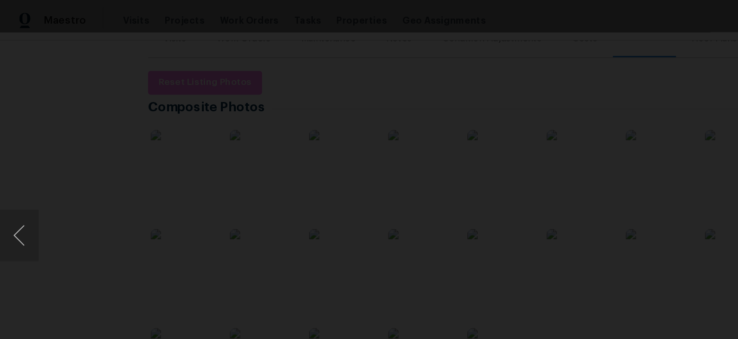
click at [358, 168] on img "Lightbox" at bounding box center [357, 220] width 1014 height 466
click at [13, 101] on div "Lightbox" at bounding box center [369, 169] width 738 height 339
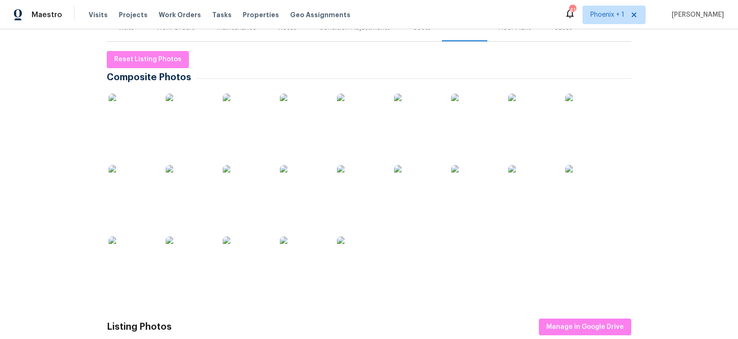
scroll to position [0, 0]
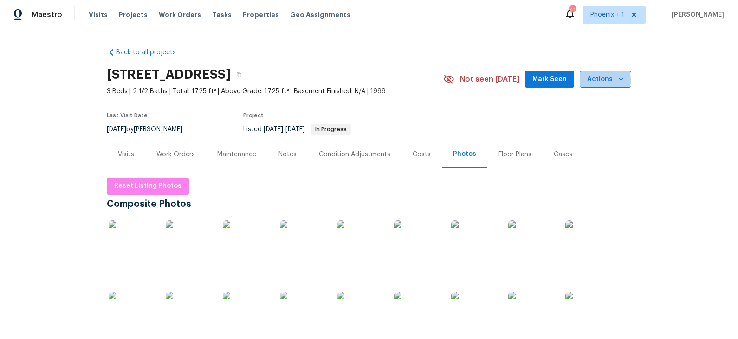
click at [597, 80] on span "Actions" at bounding box center [605, 80] width 37 height 12
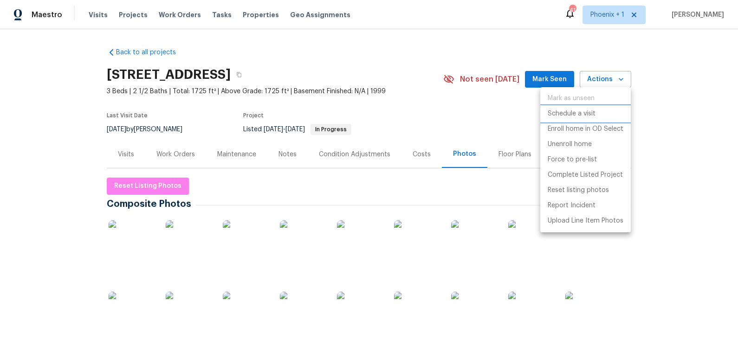
click at [591, 113] on p "Schedule a visit" at bounding box center [571, 114] width 48 height 10
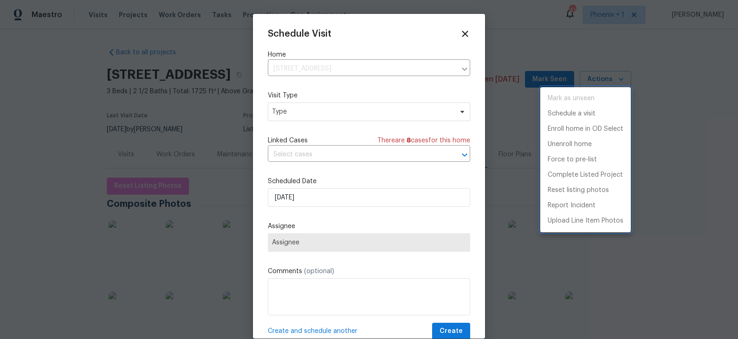
click at [359, 108] on div at bounding box center [369, 169] width 738 height 339
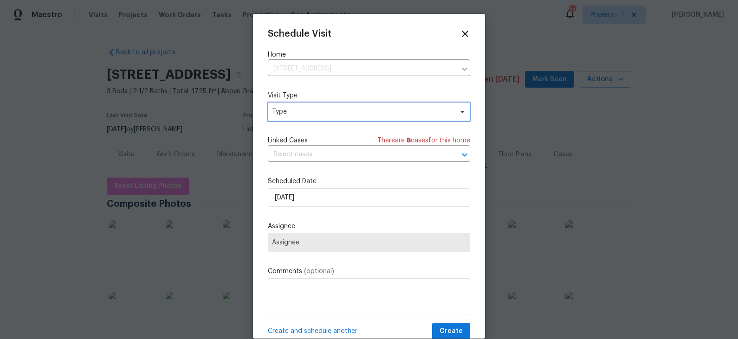
click at [335, 114] on span "Type" at bounding box center [362, 111] width 180 height 9
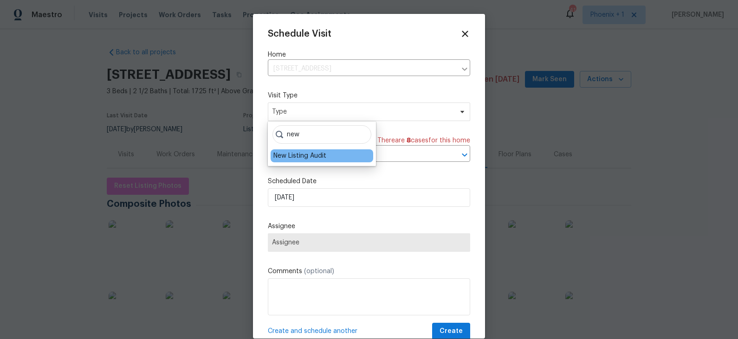
type input "new"
click at [310, 154] on div "New Listing Audit" at bounding box center [299, 155] width 53 height 9
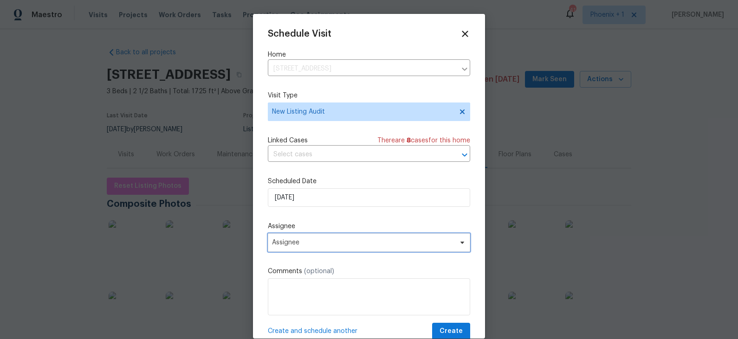
click at [319, 246] on span "Assignee" at bounding box center [363, 242] width 182 height 7
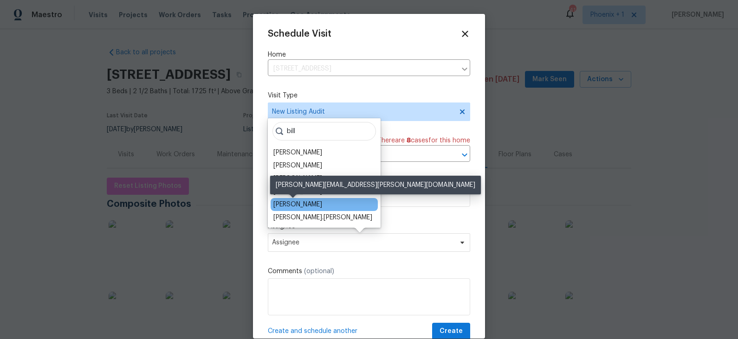
type input "bill"
click at [300, 203] on div "[PERSON_NAME]" at bounding box center [297, 204] width 49 height 9
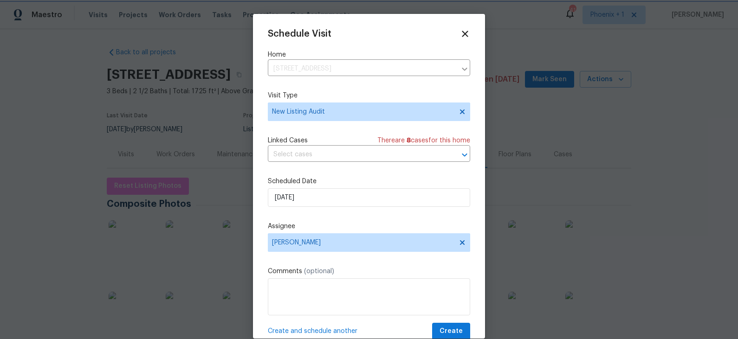
scroll to position [17, 0]
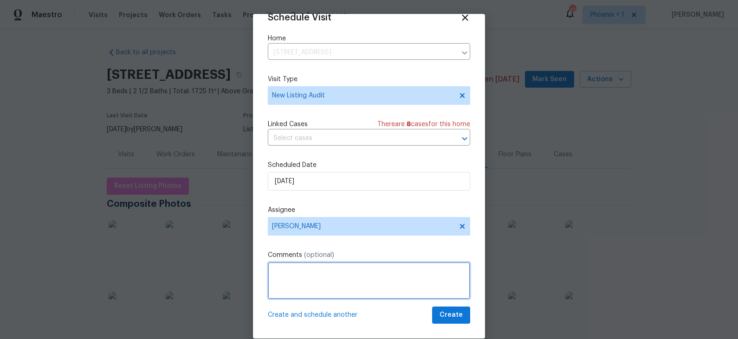
click at [332, 276] on textarea at bounding box center [369, 280] width 202 height 37
type textarea "remote audit"
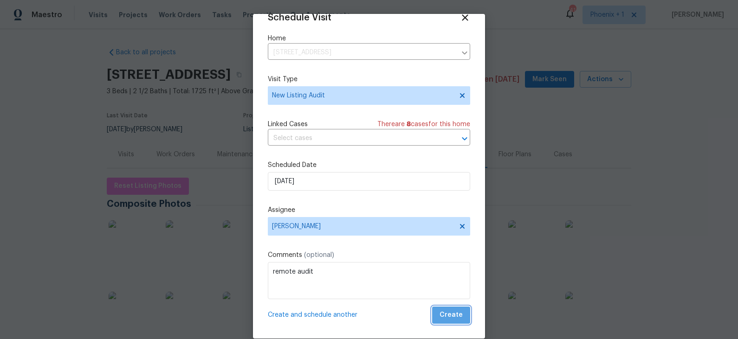
click at [453, 305] on span "Create" at bounding box center [450, 315] width 23 height 12
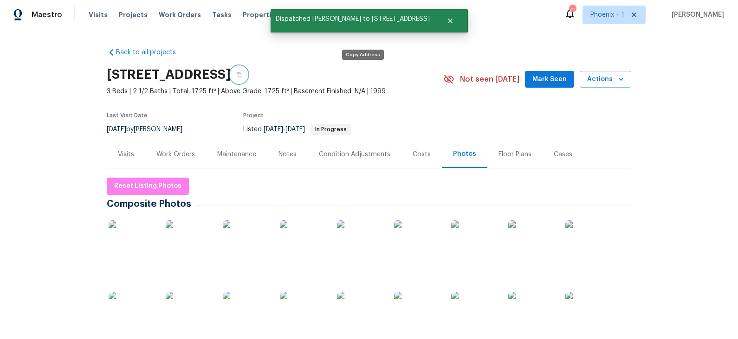
click at [242, 77] on icon "button" at bounding box center [239, 75] width 6 height 6
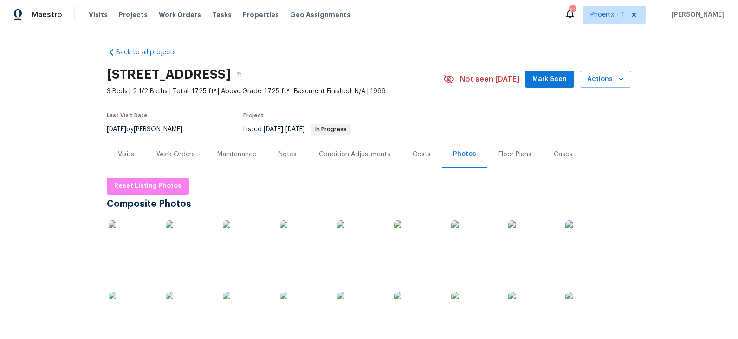
click at [419, 153] on div "Costs" at bounding box center [421, 154] width 18 height 9
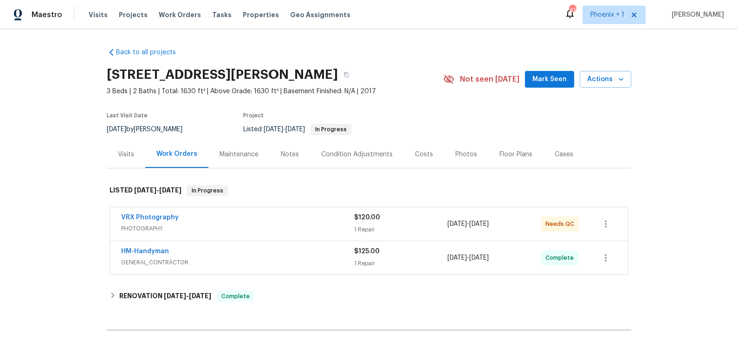
click at [464, 155] on div "Photos" at bounding box center [466, 154] width 22 height 9
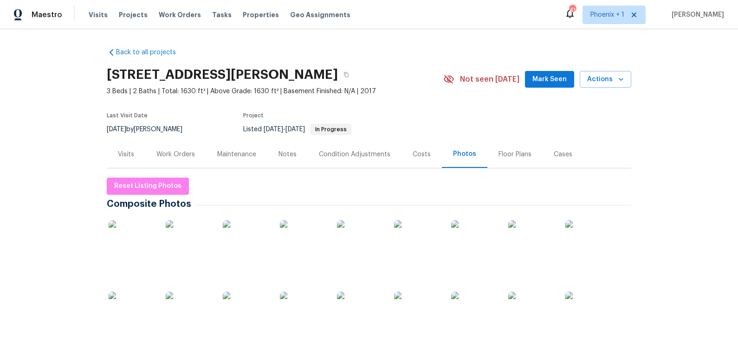
click at [135, 237] on img at bounding box center [132, 243] width 46 height 46
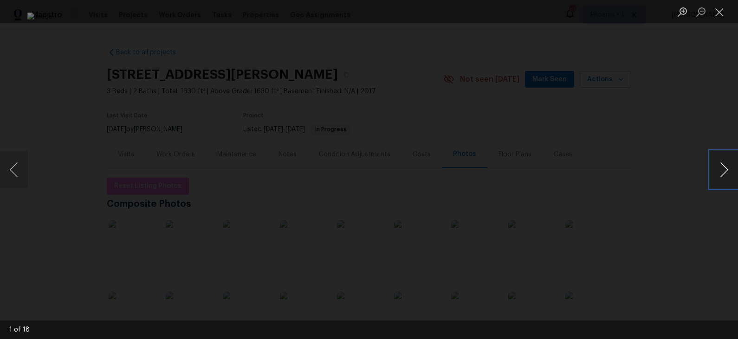
click at [663, 169] on button "Next image" at bounding box center [724, 169] width 28 height 37
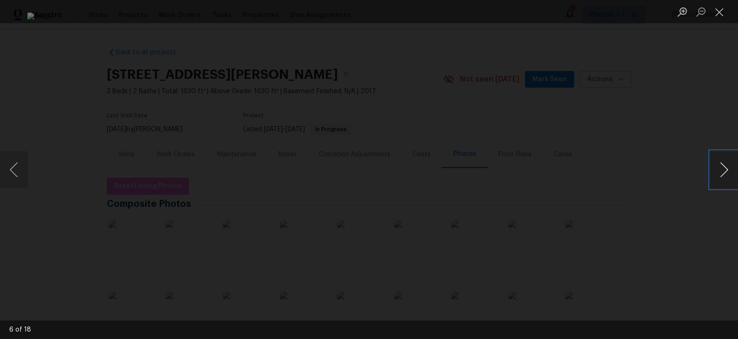
click at [663, 169] on button "Next image" at bounding box center [724, 169] width 28 height 37
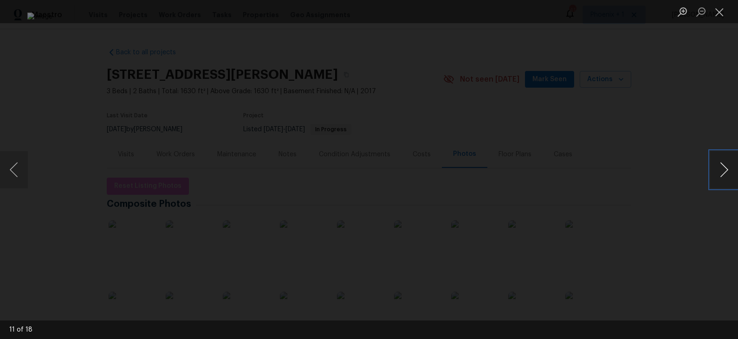
click at [663, 169] on button "Next image" at bounding box center [724, 169] width 28 height 37
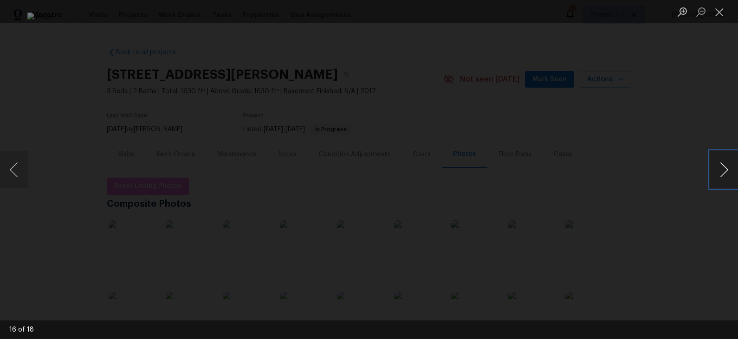
click at [663, 169] on button "Next image" at bounding box center [724, 169] width 28 height 37
click at [633, 181] on div "Lightbox" at bounding box center [369, 169] width 738 height 339
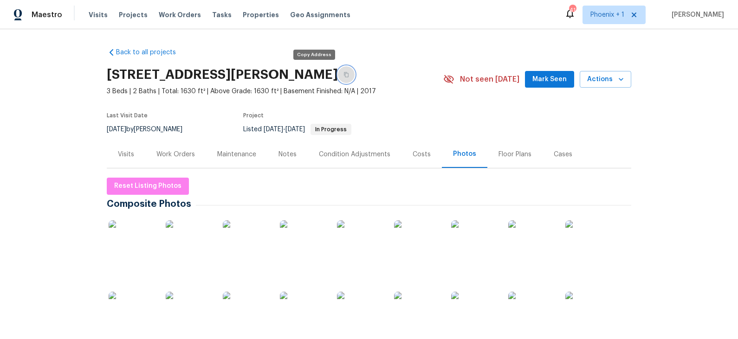
click at [344, 77] on icon "button" at bounding box center [346, 74] width 5 height 5
click at [419, 154] on div "Costs" at bounding box center [421, 154] width 18 height 9
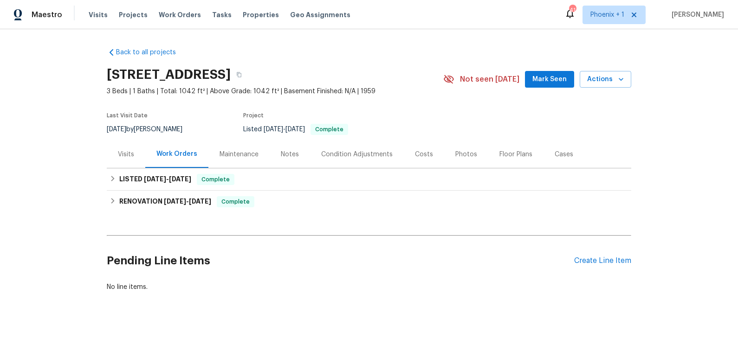
click at [415, 157] on div "Costs" at bounding box center [424, 154] width 18 height 9
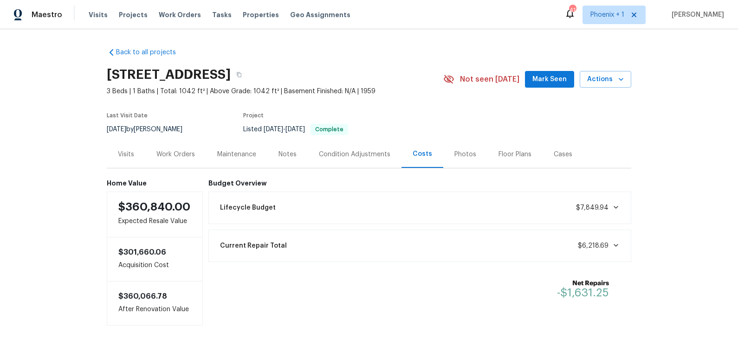
click at [458, 155] on div "Photos" at bounding box center [465, 154] width 22 height 9
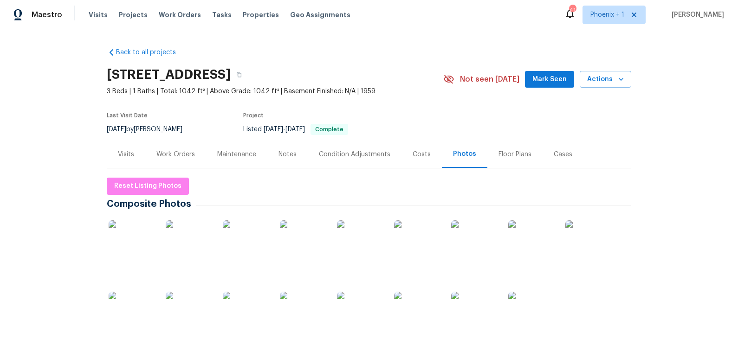
click at [138, 239] on img at bounding box center [132, 243] width 46 height 46
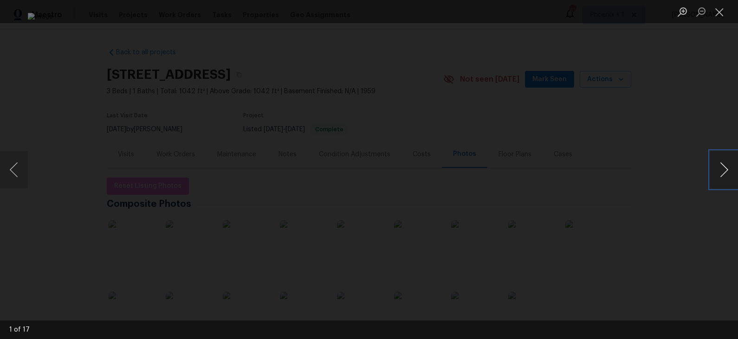
click at [663, 173] on button "Next image" at bounding box center [724, 169] width 28 height 37
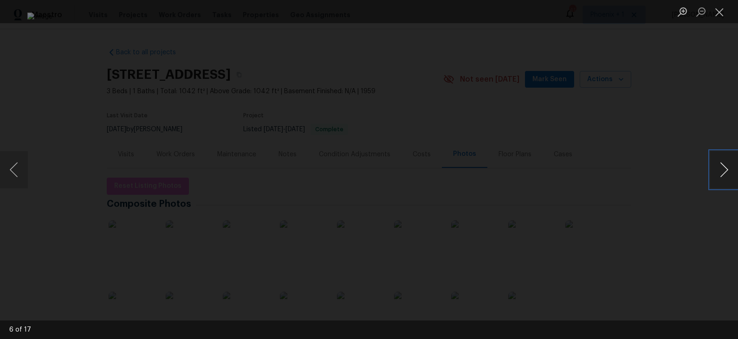
click at [663, 173] on button "Next image" at bounding box center [724, 169] width 28 height 37
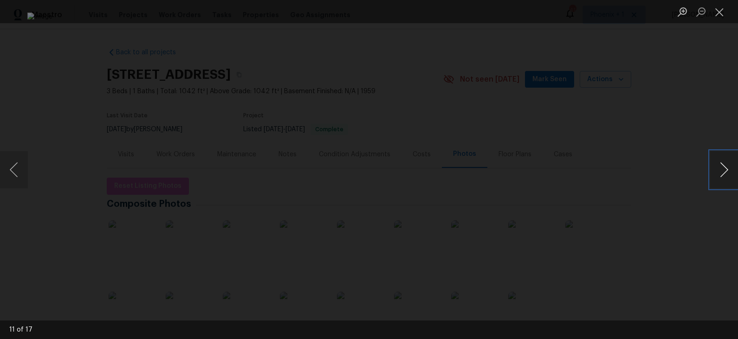
click at [663, 173] on button "Next image" at bounding box center [724, 169] width 28 height 37
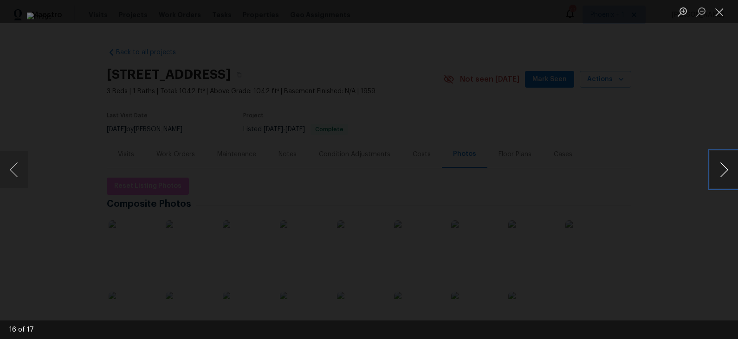
click at [663, 173] on button "Next image" at bounding box center [724, 169] width 28 height 37
click at [633, 147] on div "Lightbox" at bounding box center [369, 169] width 738 height 339
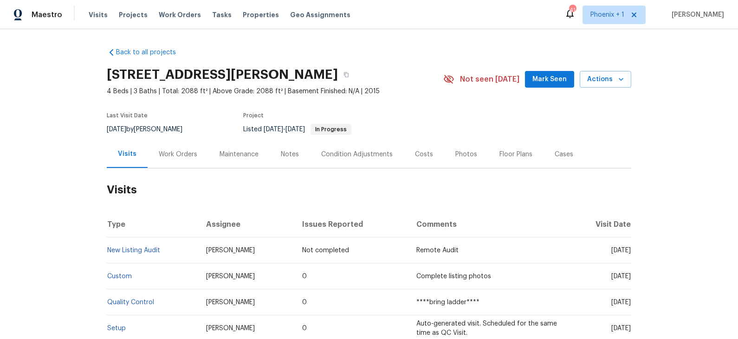
click at [173, 158] on div "Work Orders" at bounding box center [178, 154] width 39 height 9
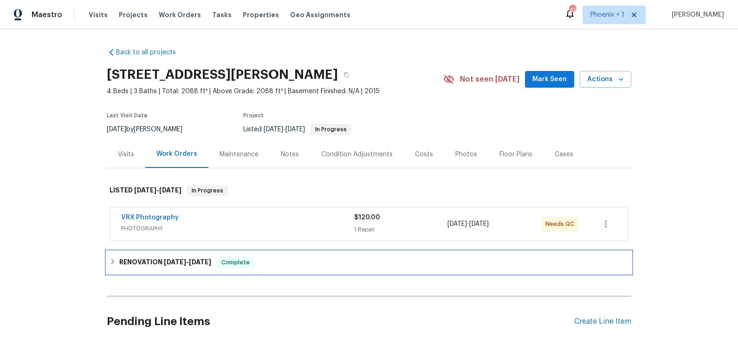
click at [279, 265] on div "RENOVATION [DATE] - [DATE] Complete" at bounding box center [368, 262] width 519 height 11
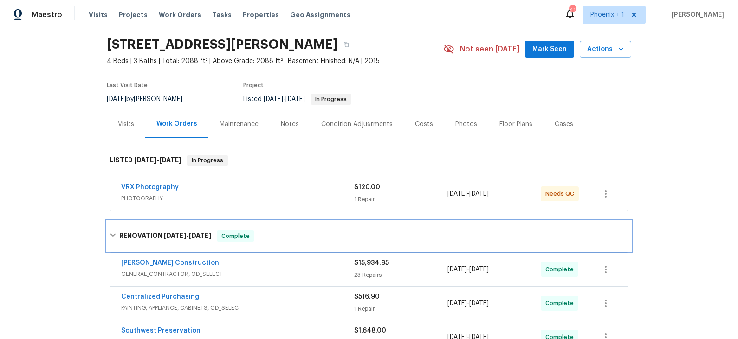
scroll to position [28, 0]
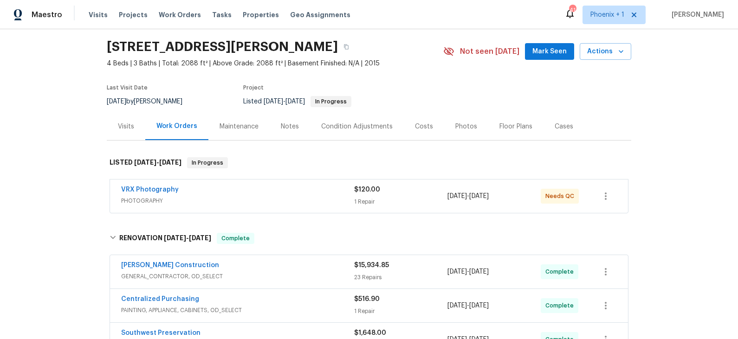
click at [425, 129] on div "Costs" at bounding box center [424, 126] width 18 height 9
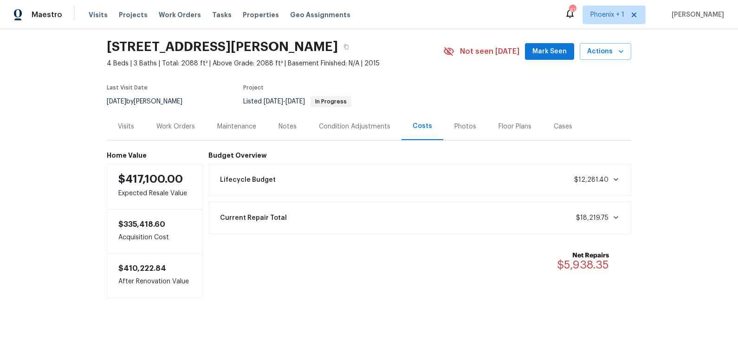
click at [368, 126] on div "Condition Adjustments" at bounding box center [354, 126] width 71 height 9
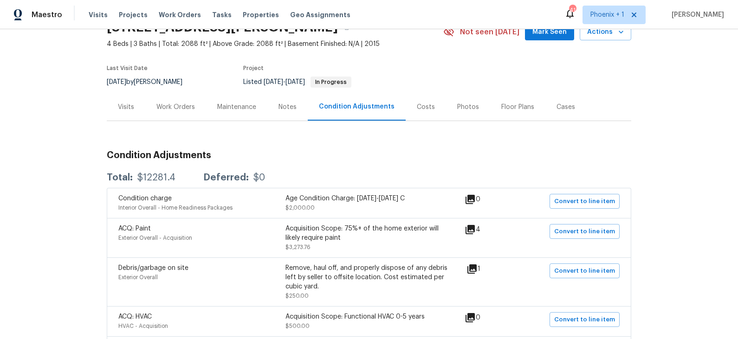
click at [420, 110] on div "Costs" at bounding box center [426, 107] width 18 height 9
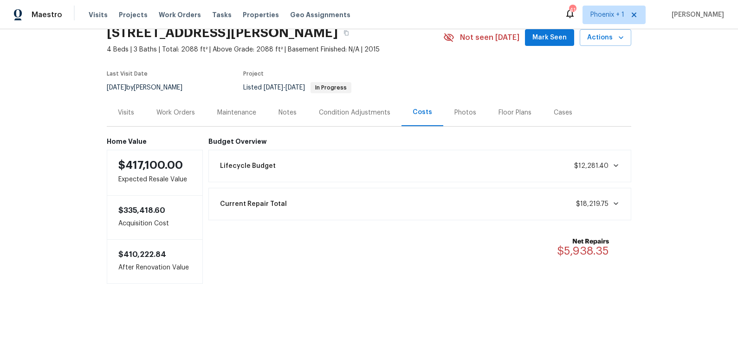
click at [429, 203] on div "Current Repair Total $18,219.75" at bounding box center [419, 204] width 411 height 20
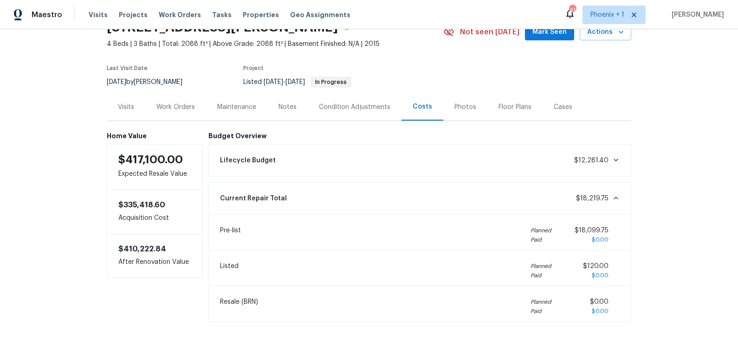
click at [175, 106] on div "Work Orders" at bounding box center [175, 107] width 39 height 9
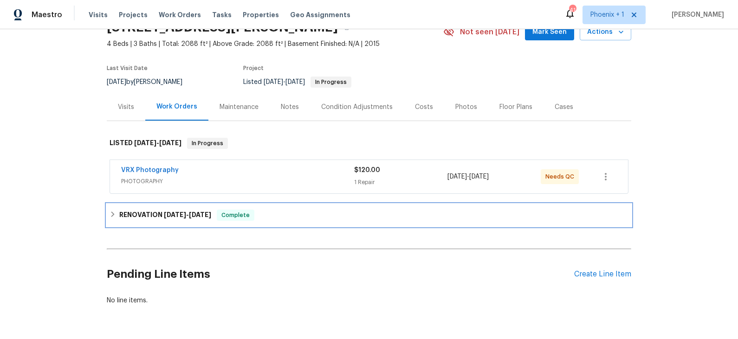
click at [279, 212] on div "RENOVATION [DATE] - [DATE] Complete" at bounding box center [368, 215] width 519 height 11
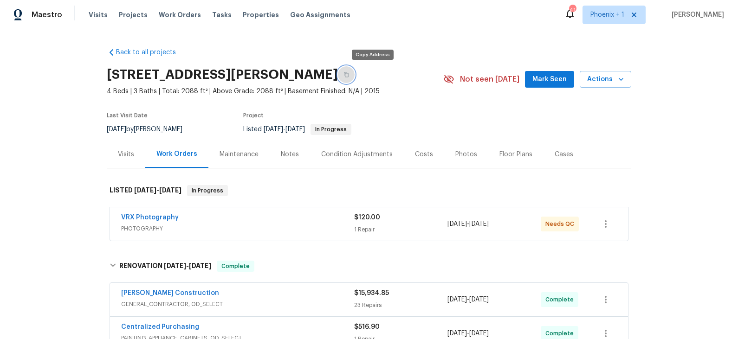
click at [349, 77] on icon "button" at bounding box center [346, 75] width 6 height 6
click at [423, 155] on div "Costs" at bounding box center [424, 154] width 18 height 9
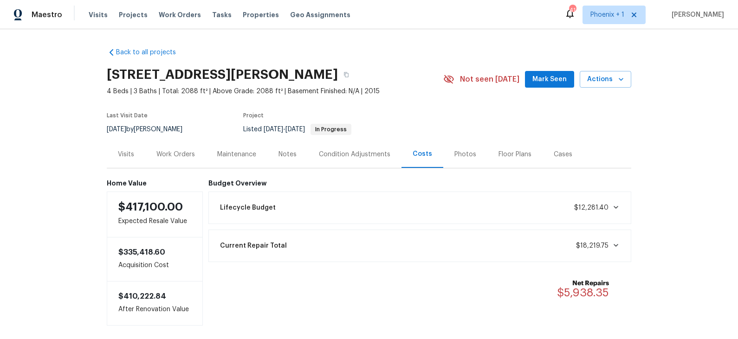
click at [357, 155] on div "Condition Adjustments" at bounding box center [354, 154] width 71 height 9
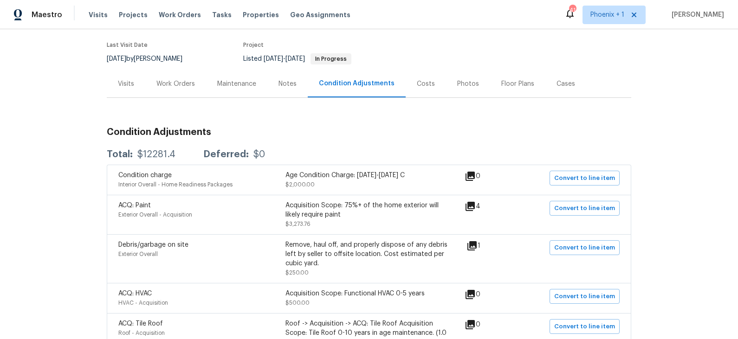
scroll to position [68, 0]
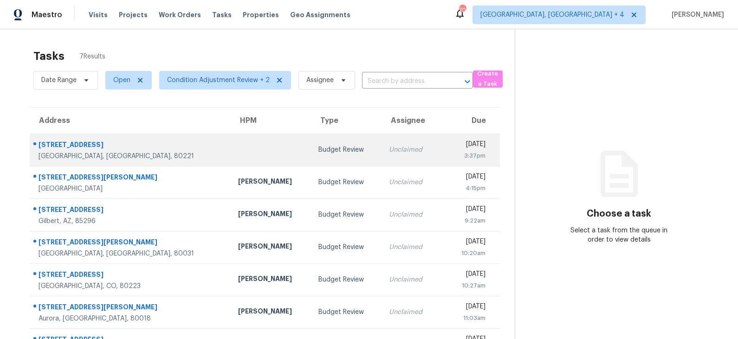
scroll to position [29, 0]
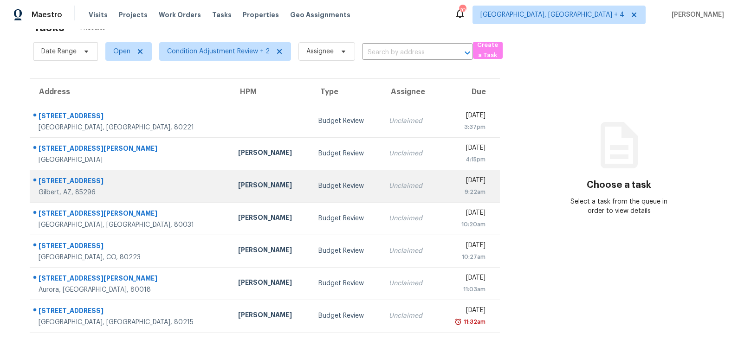
click at [238, 183] on div "[PERSON_NAME]" at bounding box center [270, 186] width 65 height 12
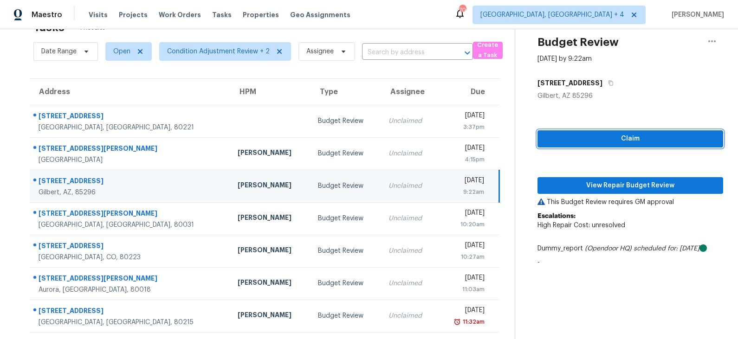
click at [627, 140] on span "Claim" at bounding box center [630, 139] width 171 height 12
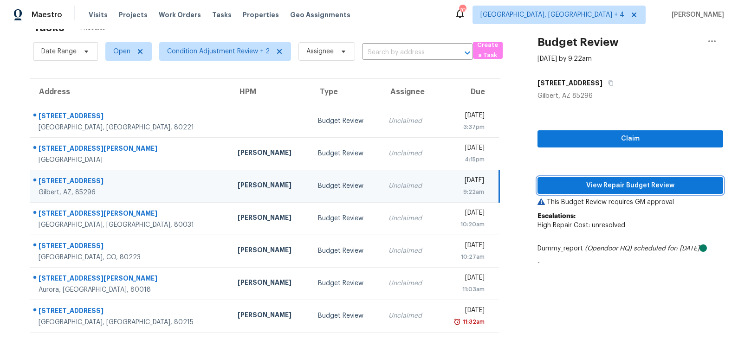
click at [603, 187] on span "View Repair Budget Review" at bounding box center [630, 186] width 171 height 12
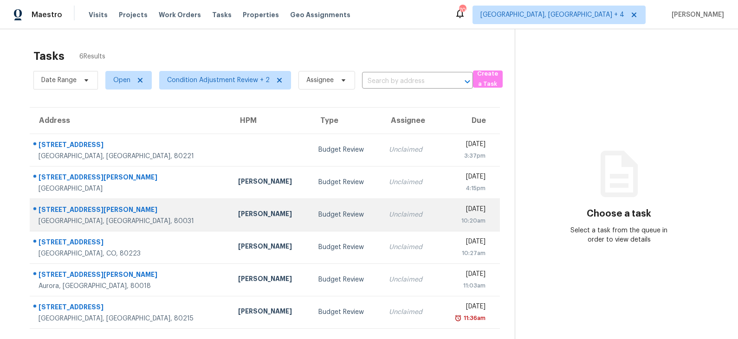
click at [246, 209] on td "[PERSON_NAME]" at bounding box center [271, 215] width 80 height 32
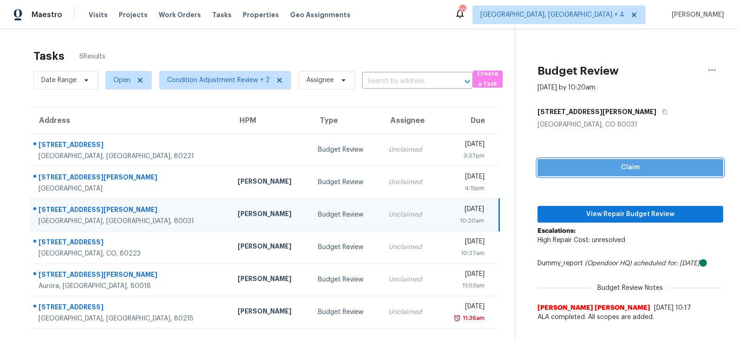
click at [596, 169] on span "Claim" at bounding box center [630, 168] width 171 height 12
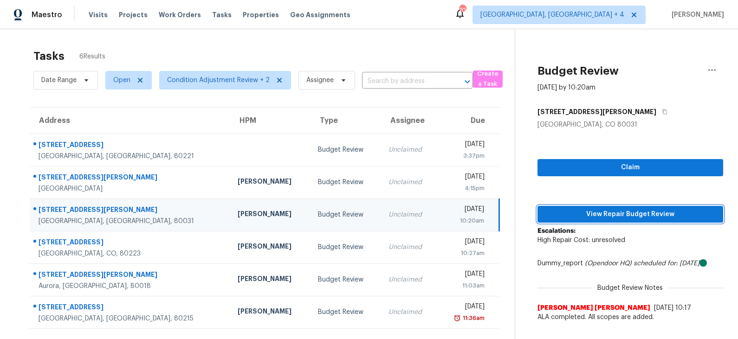
click at [584, 210] on span "View Repair Budget Review" at bounding box center [630, 215] width 171 height 12
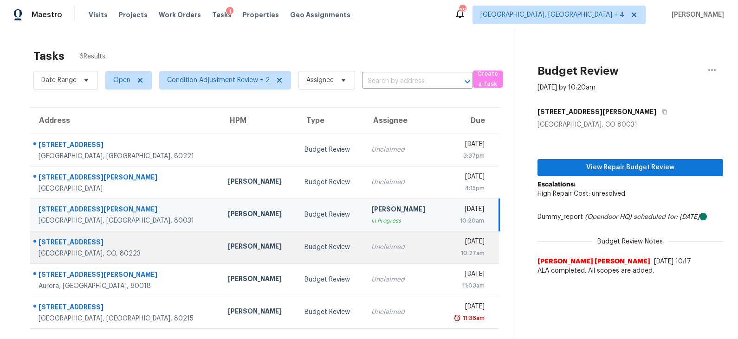
click at [297, 240] on td "Budget Review" at bounding box center [330, 247] width 67 height 32
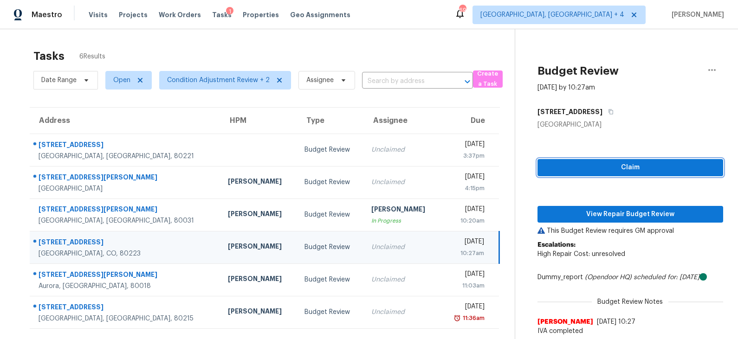
click at [636, 169] on span "Claim" at bounding box center [630, 168] width 171 height 12
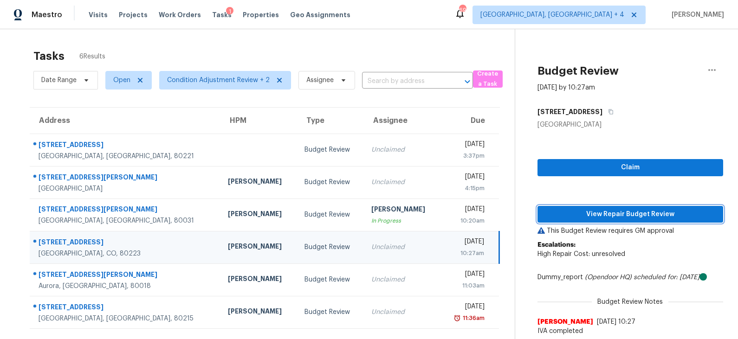
click at [593, 210] on span "View Repair Budget Review" at bounding box center [630, 215] width 171 height 12
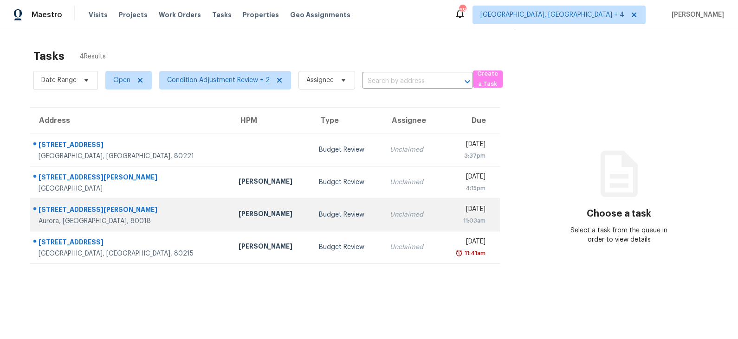
click at [238, 214] on div "[PERSON_NAME]" at bounding box center [270, 215] width 65 height 12
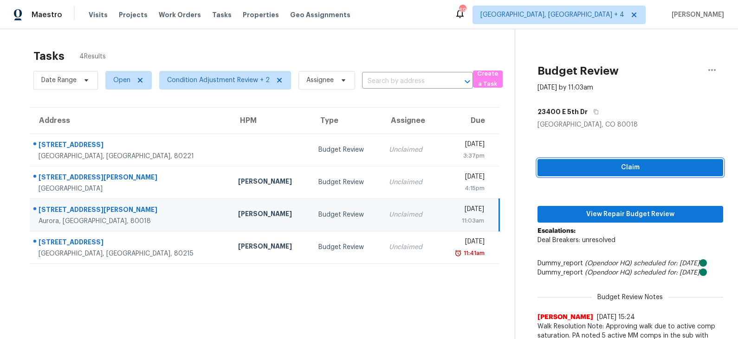
click at [620, 164] on span "Claim" at bounding box center [630, 168] width 171 height 12
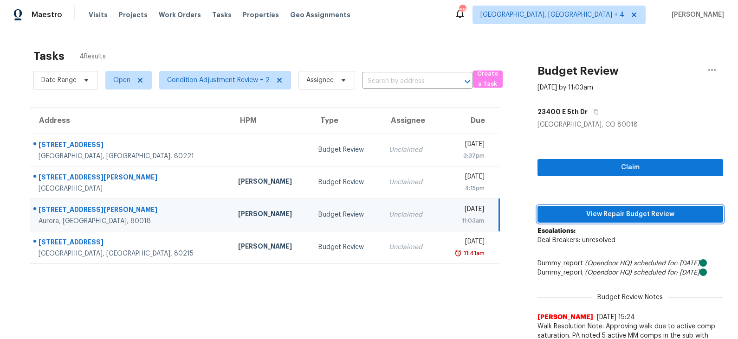
click at [611, 211] on span "View Repair Budget Review" at bounding box center [630, 215] width 171 height 12
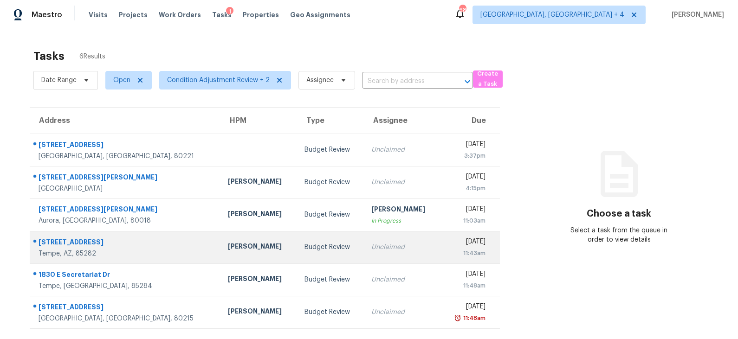
click at [304, 250] on div "Budget Review" at bounding box center [330, 247] width 52 height 9
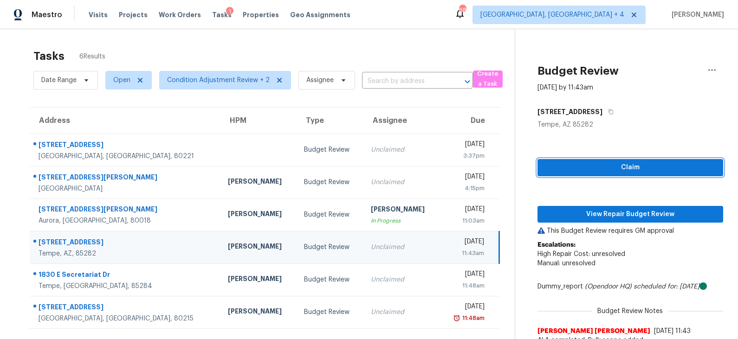
click at [609, 173] on span "Claim" at bounding box center [630, 168] width 171 height 12
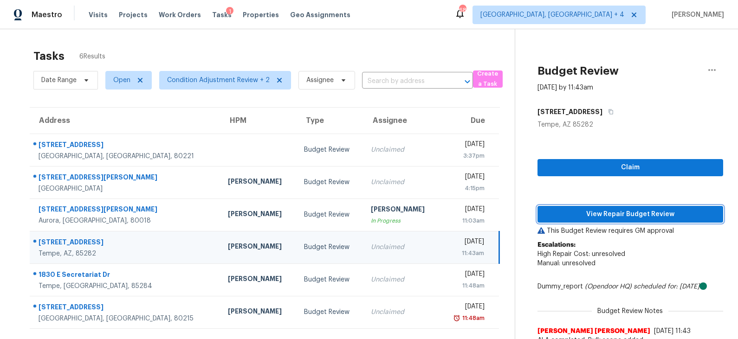
click at [598, 215] on span "View Repair Budget Review" at bounding box center [630, 215] width 171 height 12
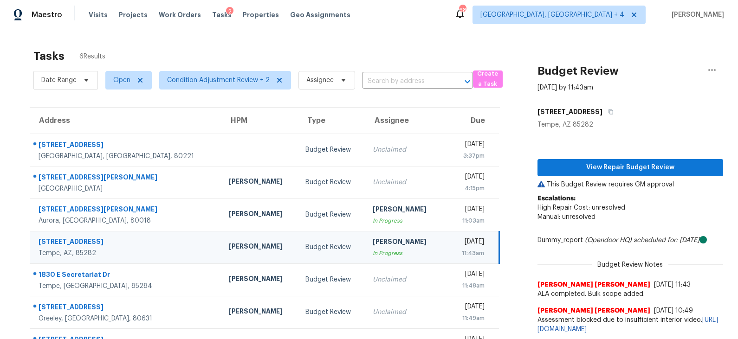
scroll to position [1, 0]
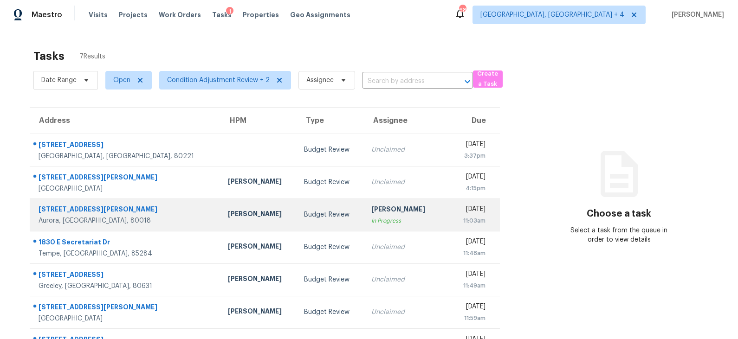
scroll to position [29, 0]
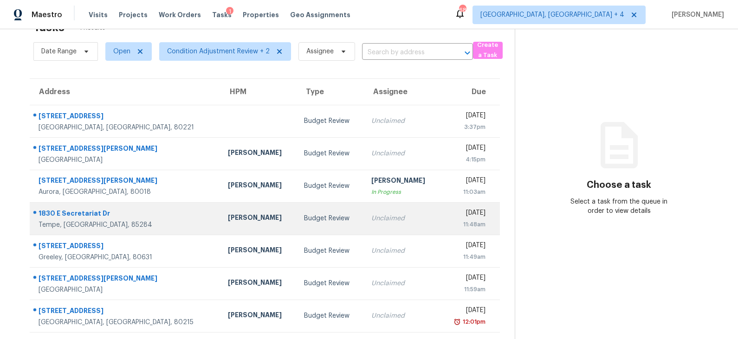
click at [241, 215] on td "[PERSON_NAME]" at bounding box center [258, 218] width 76 height 32
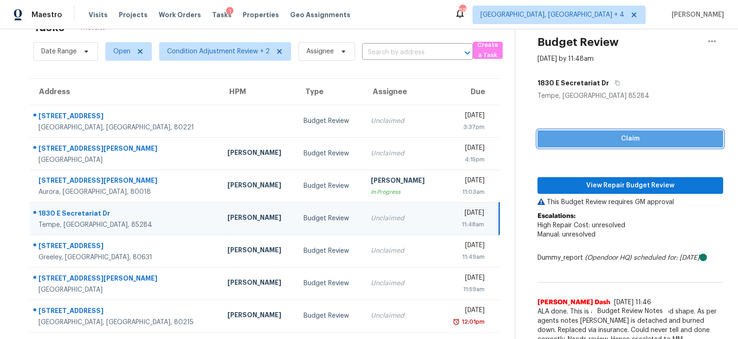
click at [616, 136] on span "Claim" at bounding box center [630, 139] width 171 height 12
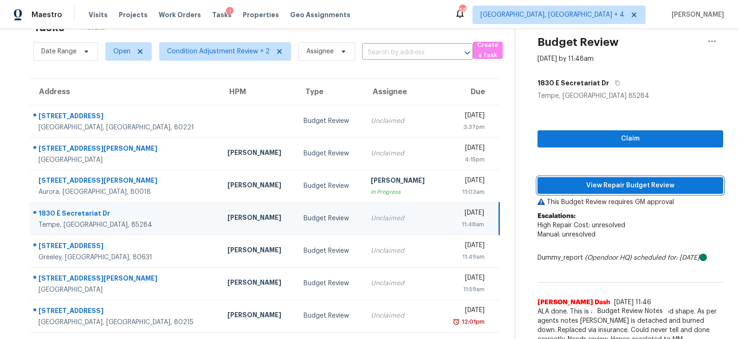
click at [610, 190] on span "View Repair Budget Review" at bounding box center [630, 186] width 171 height 12
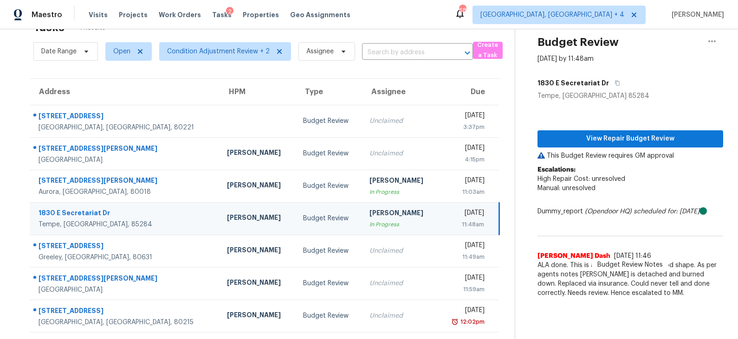
click at [369, 212] on div "[PERSON_NAME]" at bounding box center [399, 214] width 61 height 12
click at [712, 43] on icon "button" at bounding box center [711, 41] width 11 height 11
click at [668, 58] on div "Unclaim this task" at bounding box center [659, 54] width 72 height 9
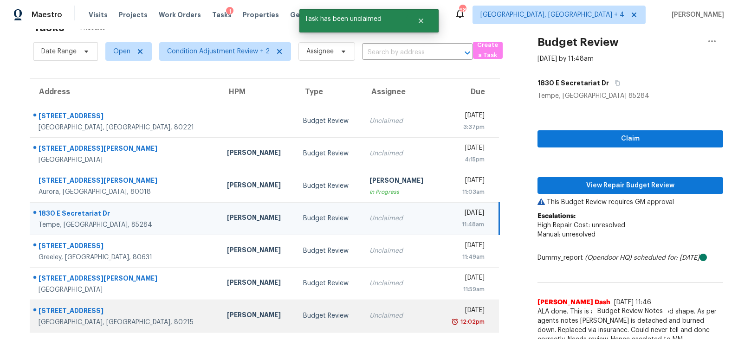
click at [303, 318] on div "Budget Review" at bounding box center [329, 315] width 52 height 9
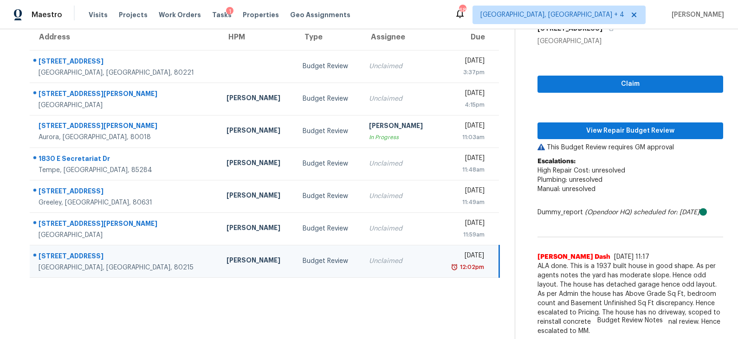
scroll to position [84, 0]
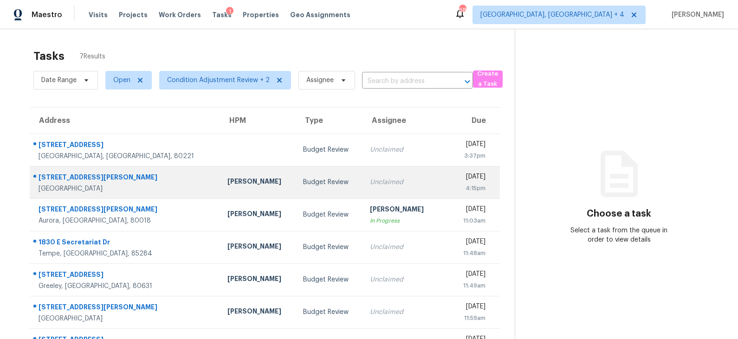
scroll to position [29, 0]
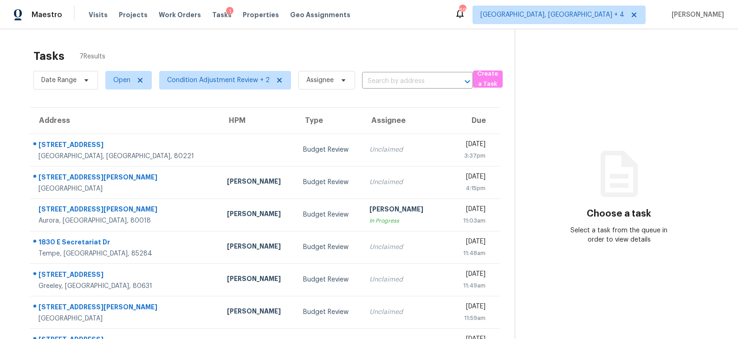
scroll to position [29, 0]
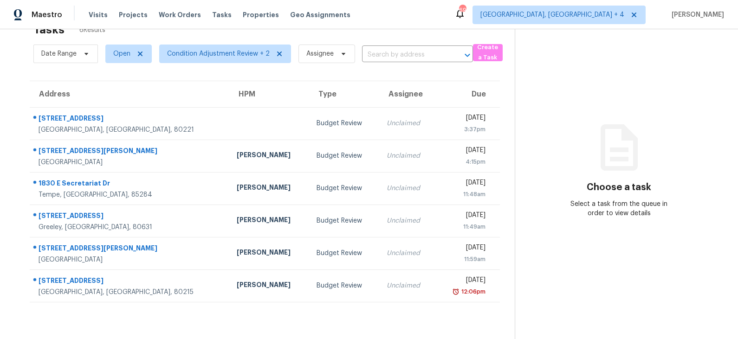
scroll to position [29, 0]
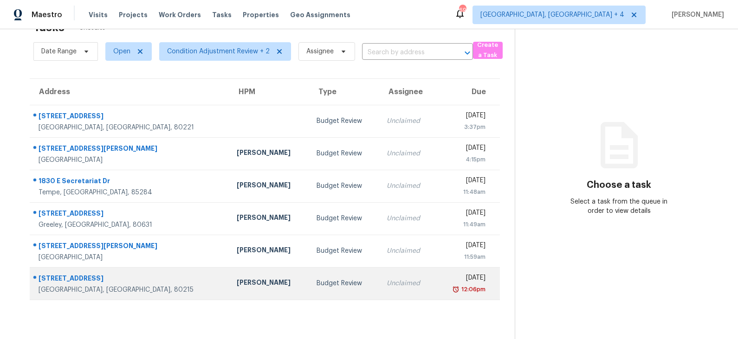
click at [229, 290] on td "Andrew McCuskey" at bounding box center [269, 283] width 80 height 32
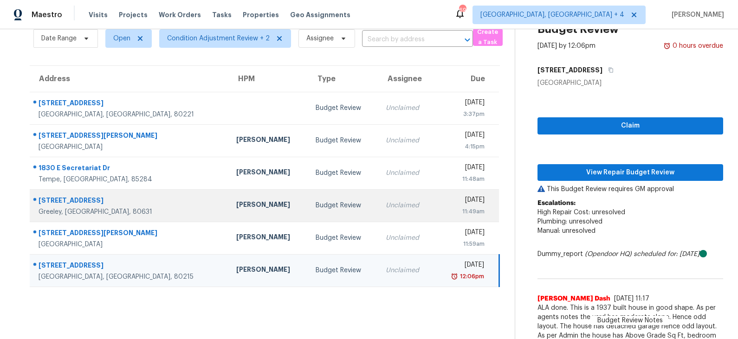
scroll to position [0, 0]
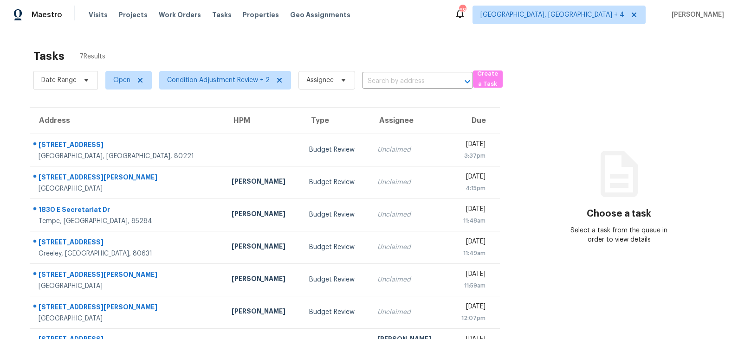
scroll to position [29, 0]
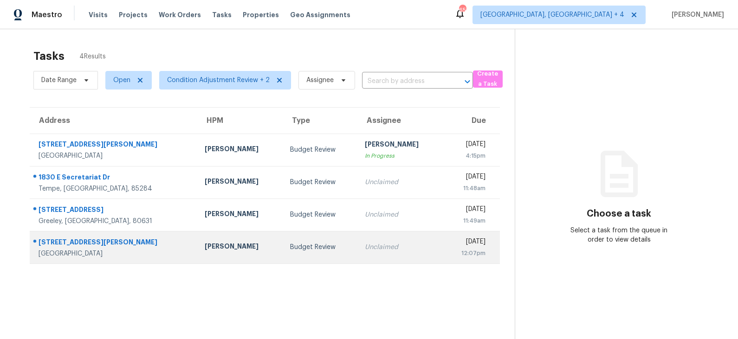
click at [205, 251] on div "[PERSON_NAME]" at bounding box center [240, 248] width 71 height 12
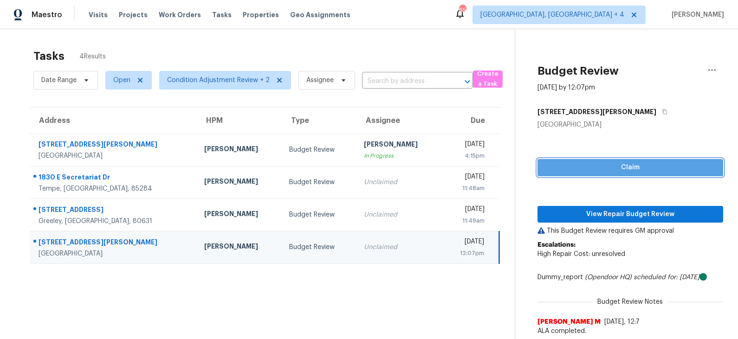
click at [617, 168] on span "Claim" at bounding box center [630, 168] width 171 height 12
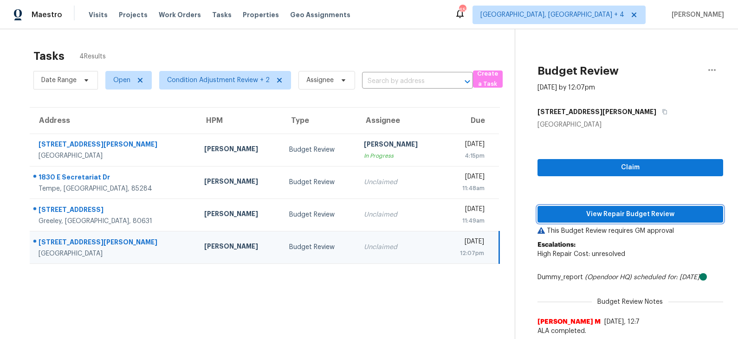
click at [614, 212] on span "View Repair Budget Review" at bounding box center [630, 215] width 171 height 12
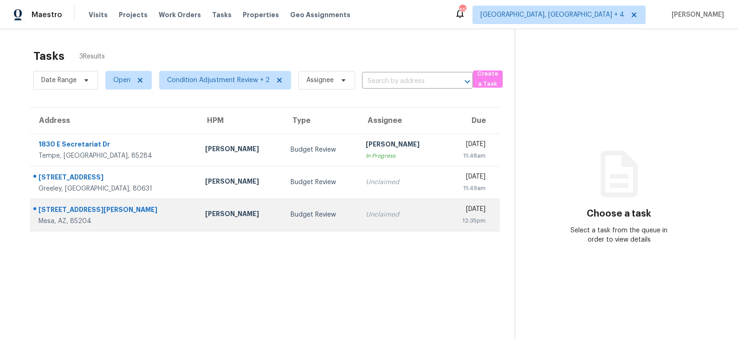
click at [292, 212] on div "Budget Review" at bounding box center [320, 214] width 60 height 9
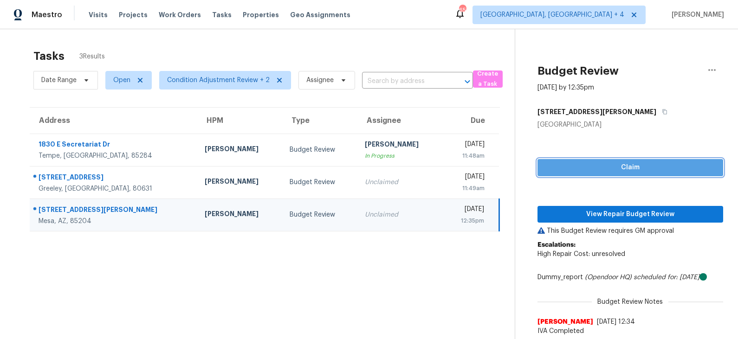
click at [628, 166] on span "Claim" at bounding box center [630, 168] width 171 height 12
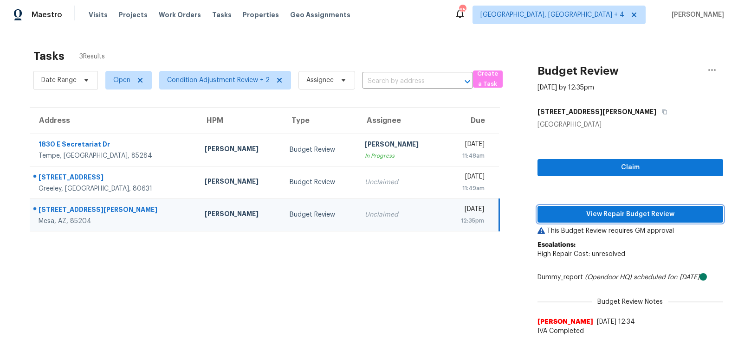
click at [617, 213] on span "View Repair Budget Review" at bounding box center [630, 215] width 171 height 12
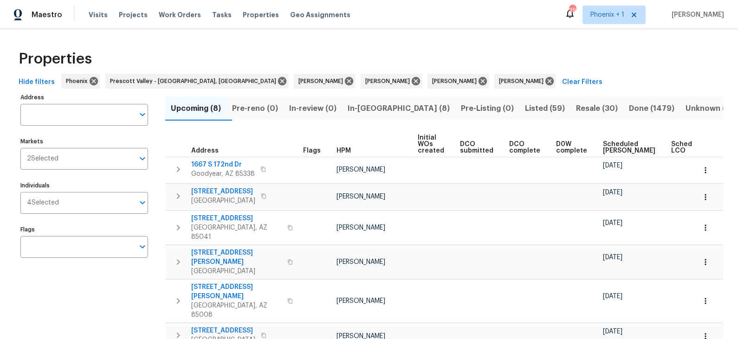
click at [388, 108] on span "In-[GEOGRAPHIC_DATA] (8)" at bounding box center [399, 108] width 102 height 13
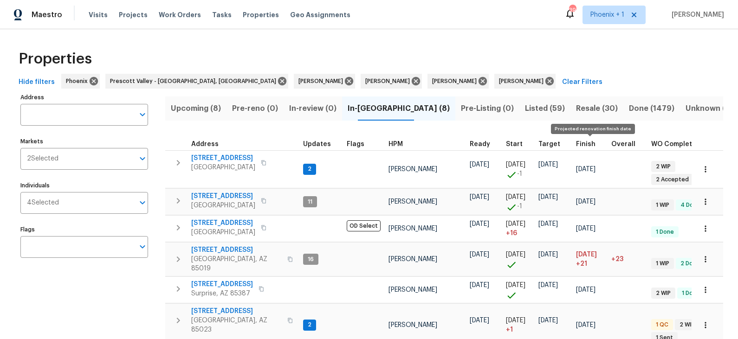
click at [585, 142] on span "Finish" at bounding box center [585, 144] width 19 height 6
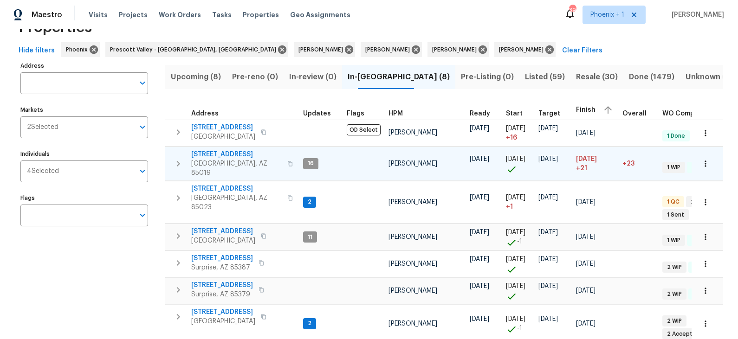
scroll to position [20, 0]
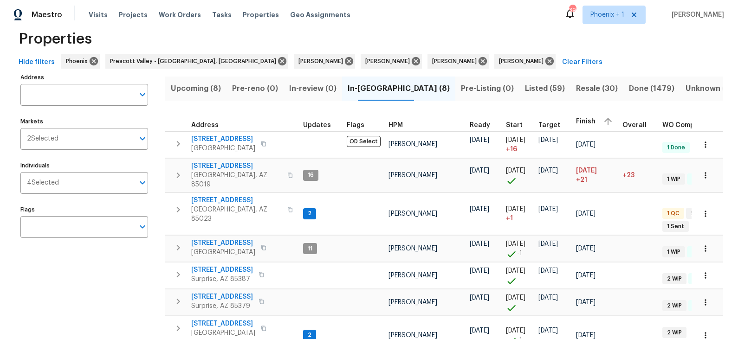
click at [201, 90] on span "Upcoming (8)" at bounding box center [196, 88] width 50 height 13
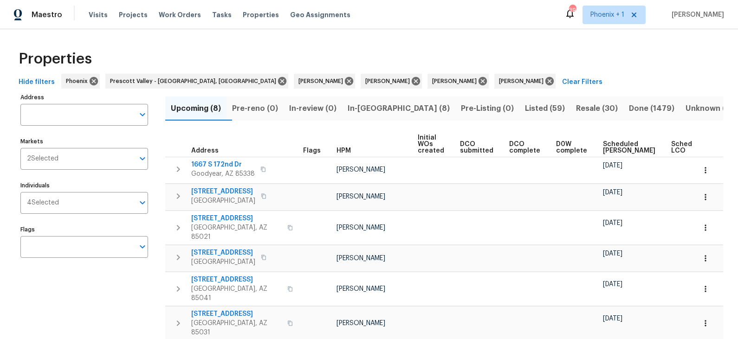
click at [603, 147] on span "Scheduled [PERSON_NAME]" at bounding box center [629, 147] width 52 height 13
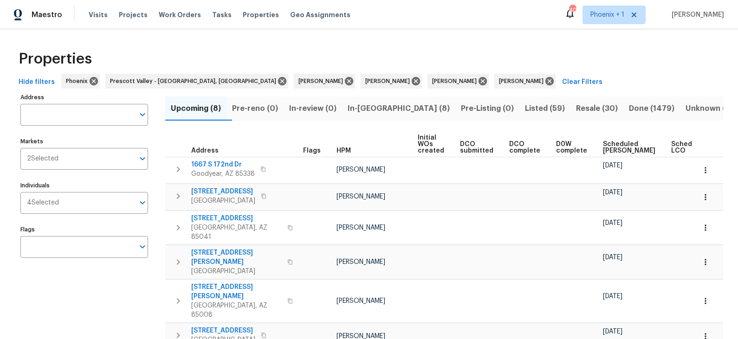
click at [395, 109] on span "In-[GEOGRAPHIC_DATA] (8)" at bounding box center [399, 108] width 102 height 13
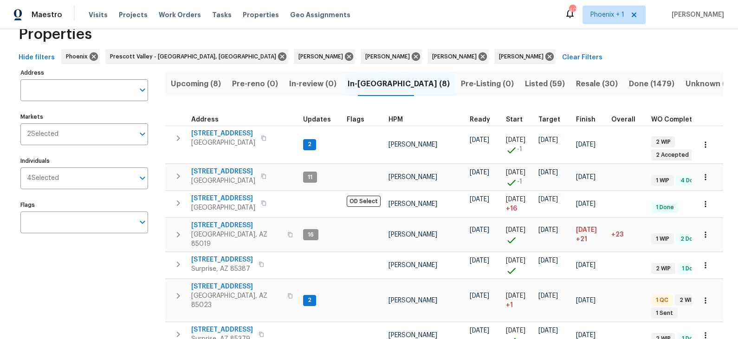
scroll to position [26, 0]
